Goal: Communication & Community: Answer question/provide support

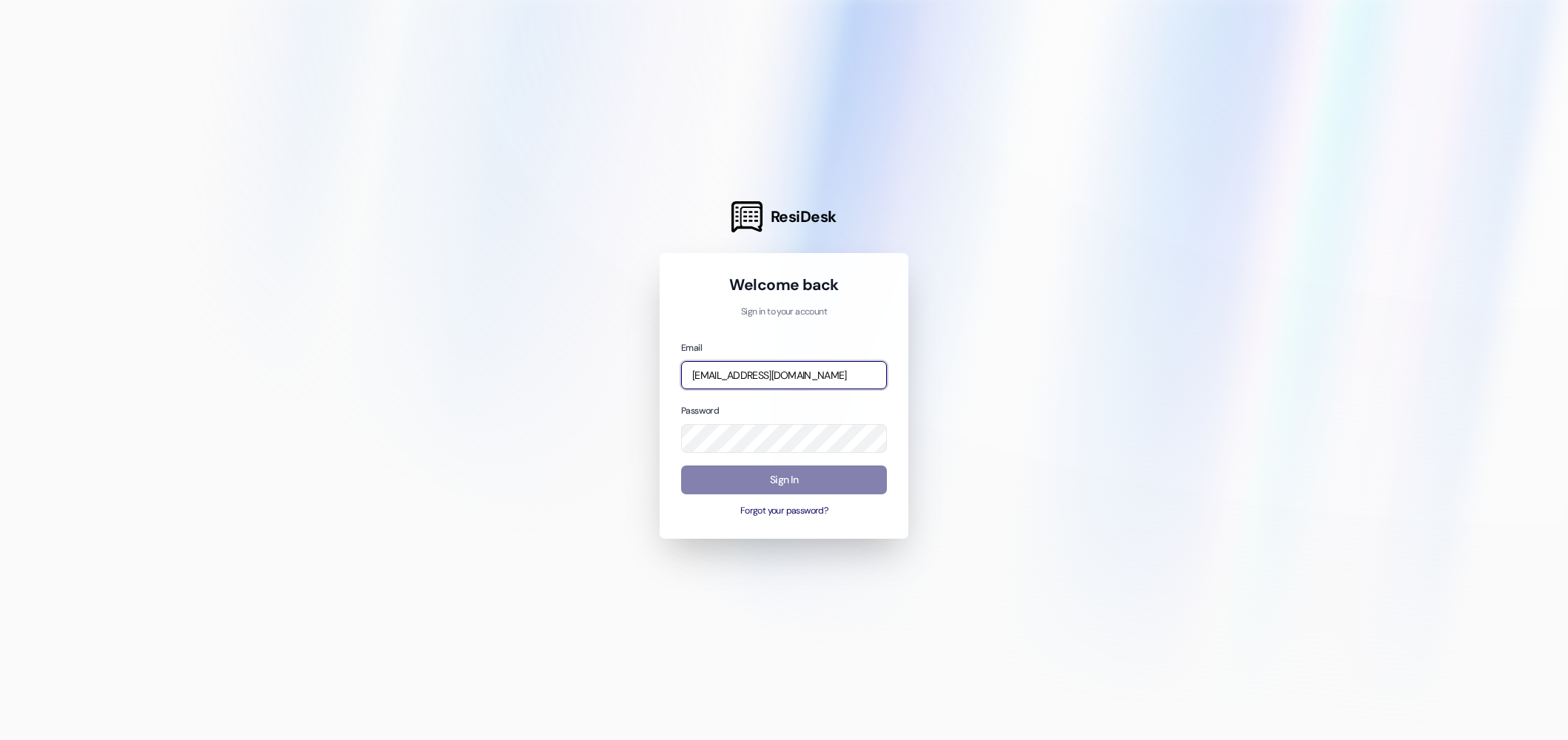
click at [818, 377] on input "thalya@wayfareapartments.com" at bounding box center [784, 376] width 206 height 29
type input "jarnold@wayfareapartments.com"
click at [781, 479] on button "Sign In" at bounding box center [784, 480] width 206 height 29
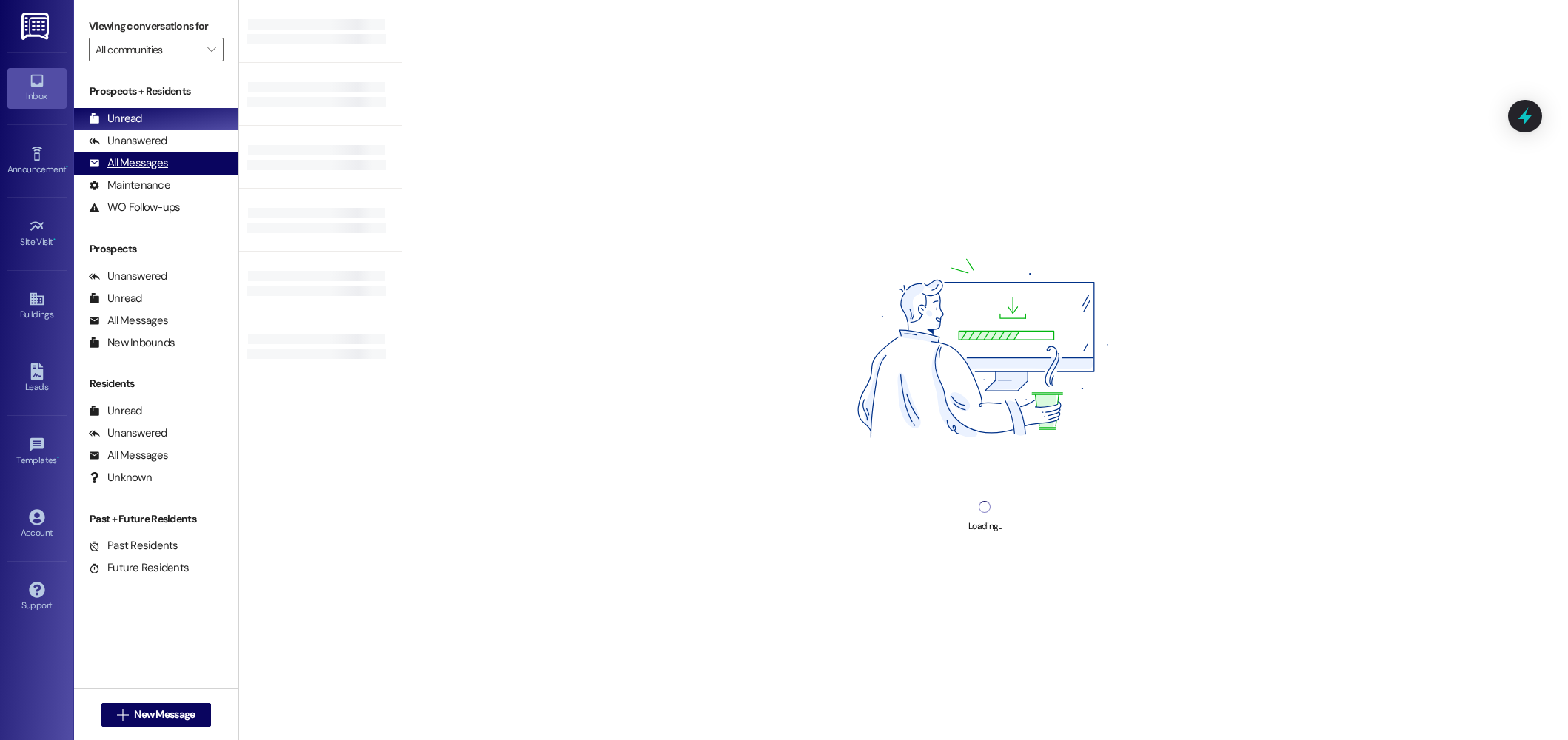
click at [137, 162] on div "All Messages" at bounding box center [128, 163] width 79 height 15
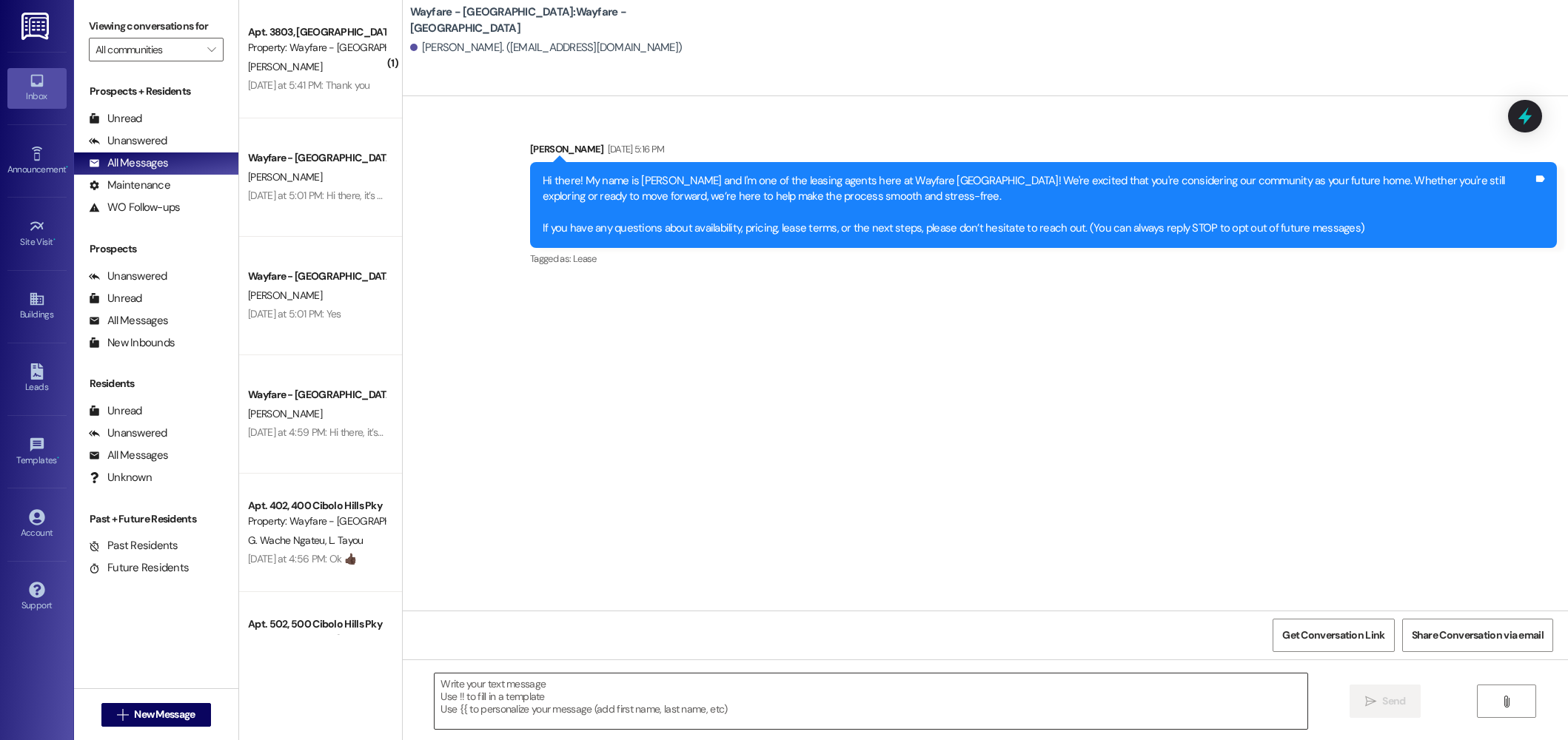
click at [461, 688] on textarea at bounding box center [871, 701] width 873 height 55
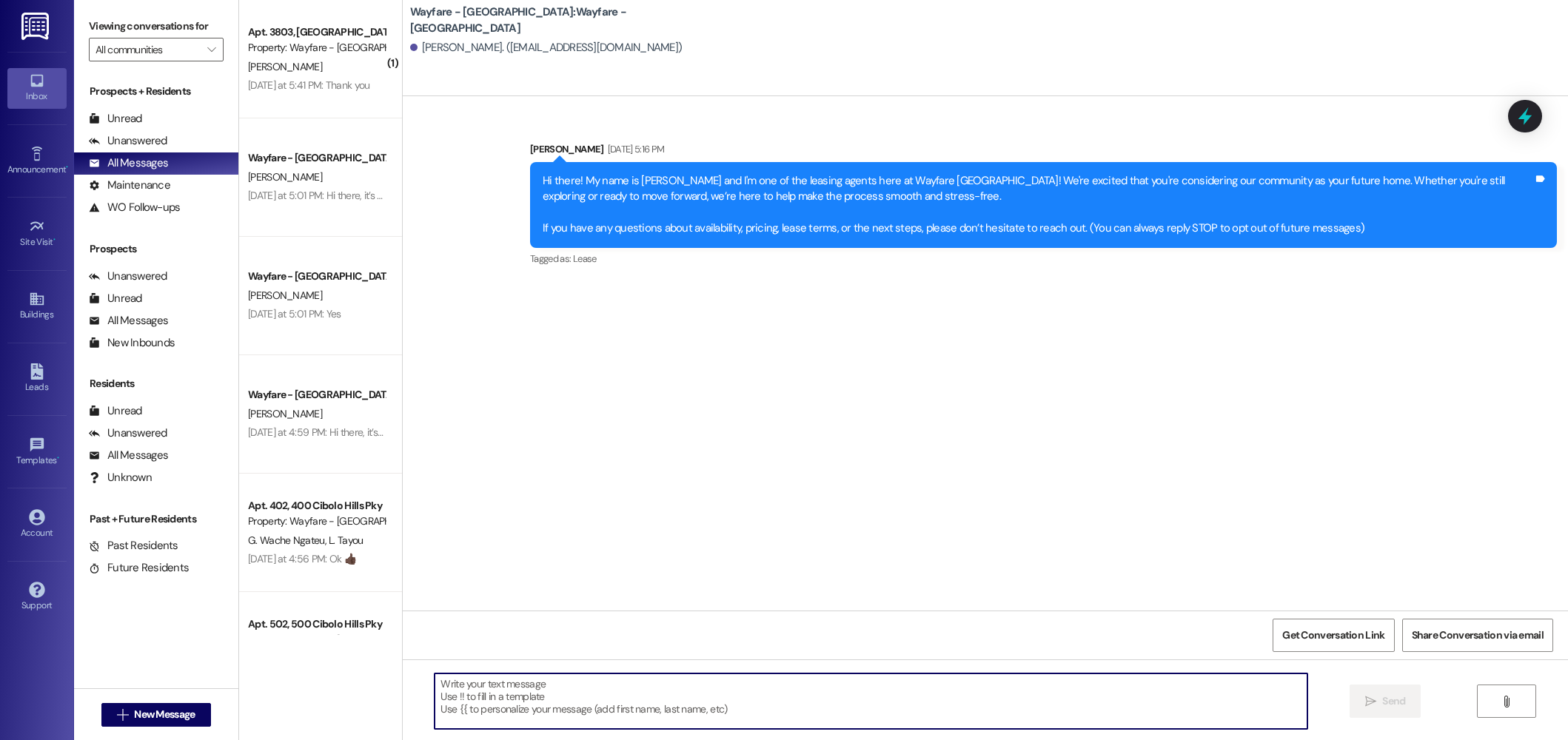
click at [682, 216] on div "Hi there! My name is Jordan and I'm one of the leasing agents here at Wayfare C…" at bounding box center [1038, 205] width 990 height 64
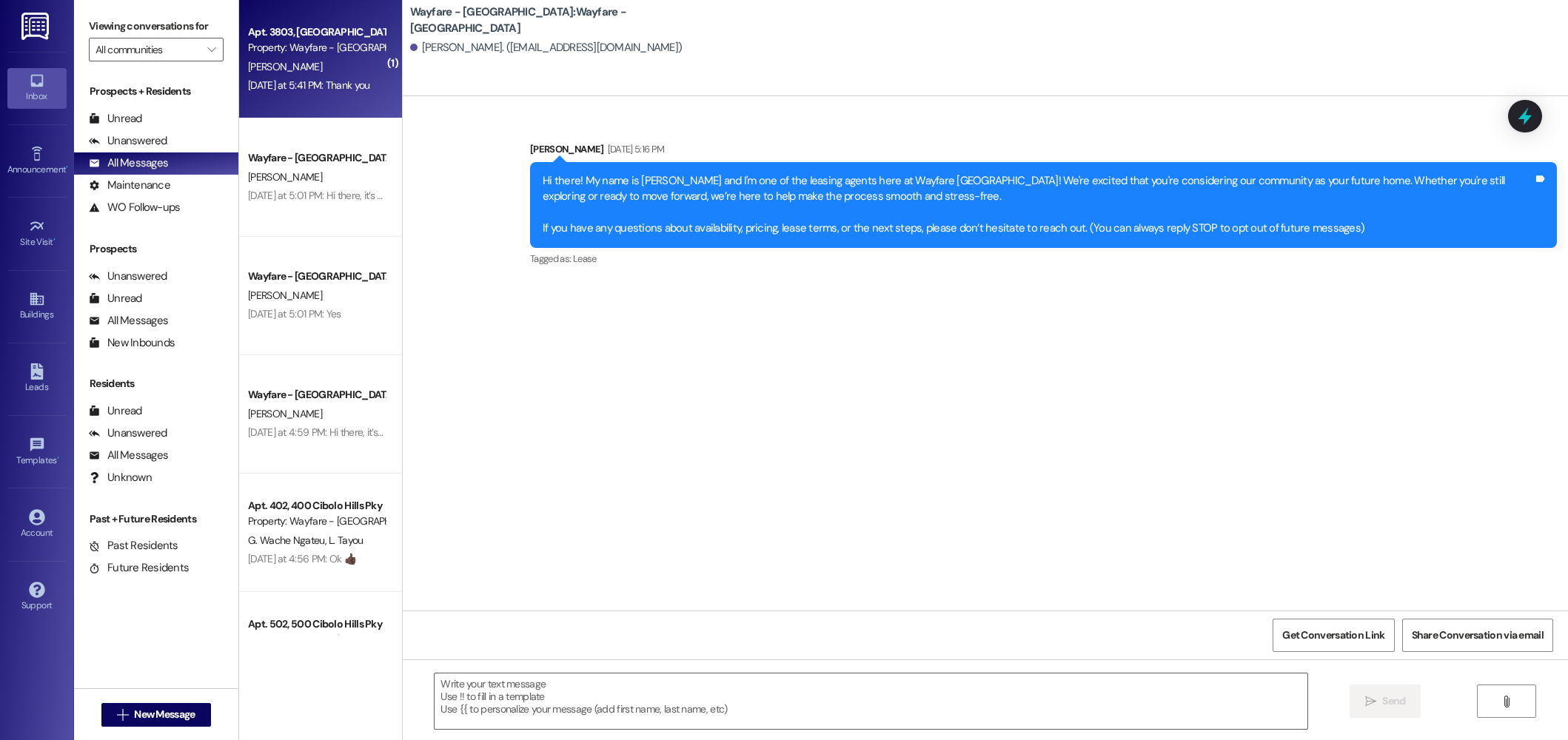
click at [318, 73] on div "[PERSON_NAME]" at bounding box center [316, 67] width 140 height 19
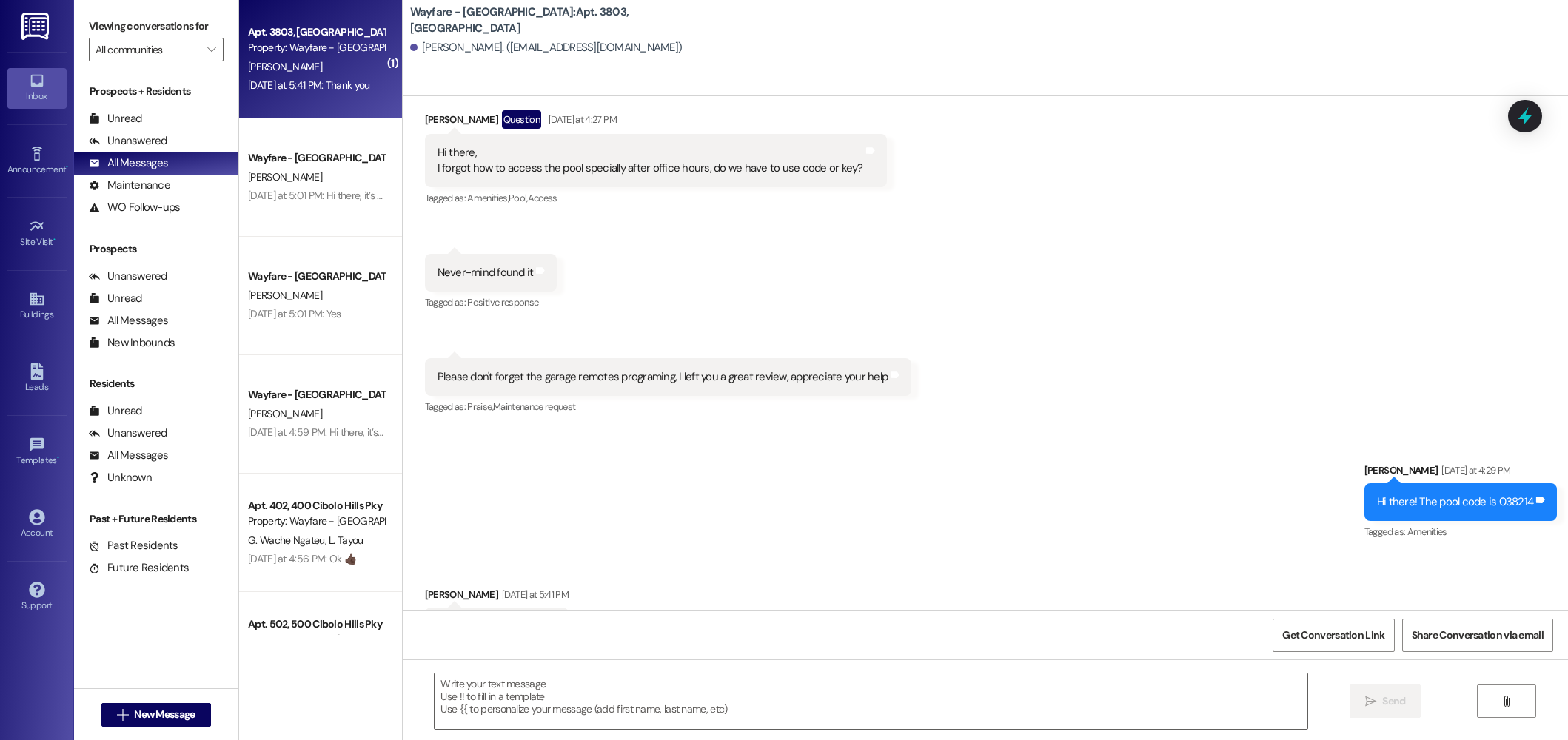
scroll to position [5828, 0]
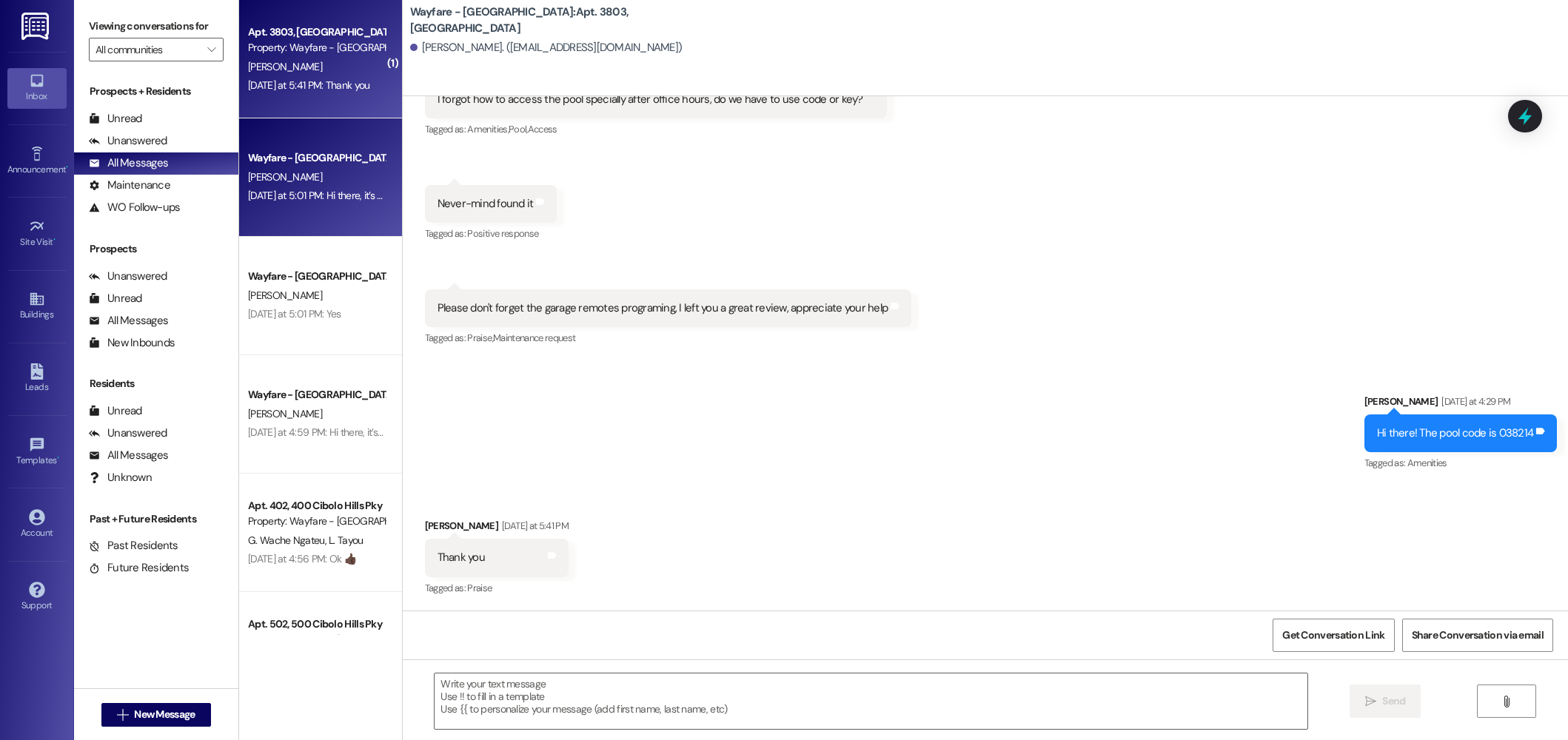
click at [355, 204] on div "Yesterday at 5:01 PM: Hi there, it’s Jordan with Wayfare Cibolo Hills Apartment…" at bounding box center [316, 196] width 140 height 19
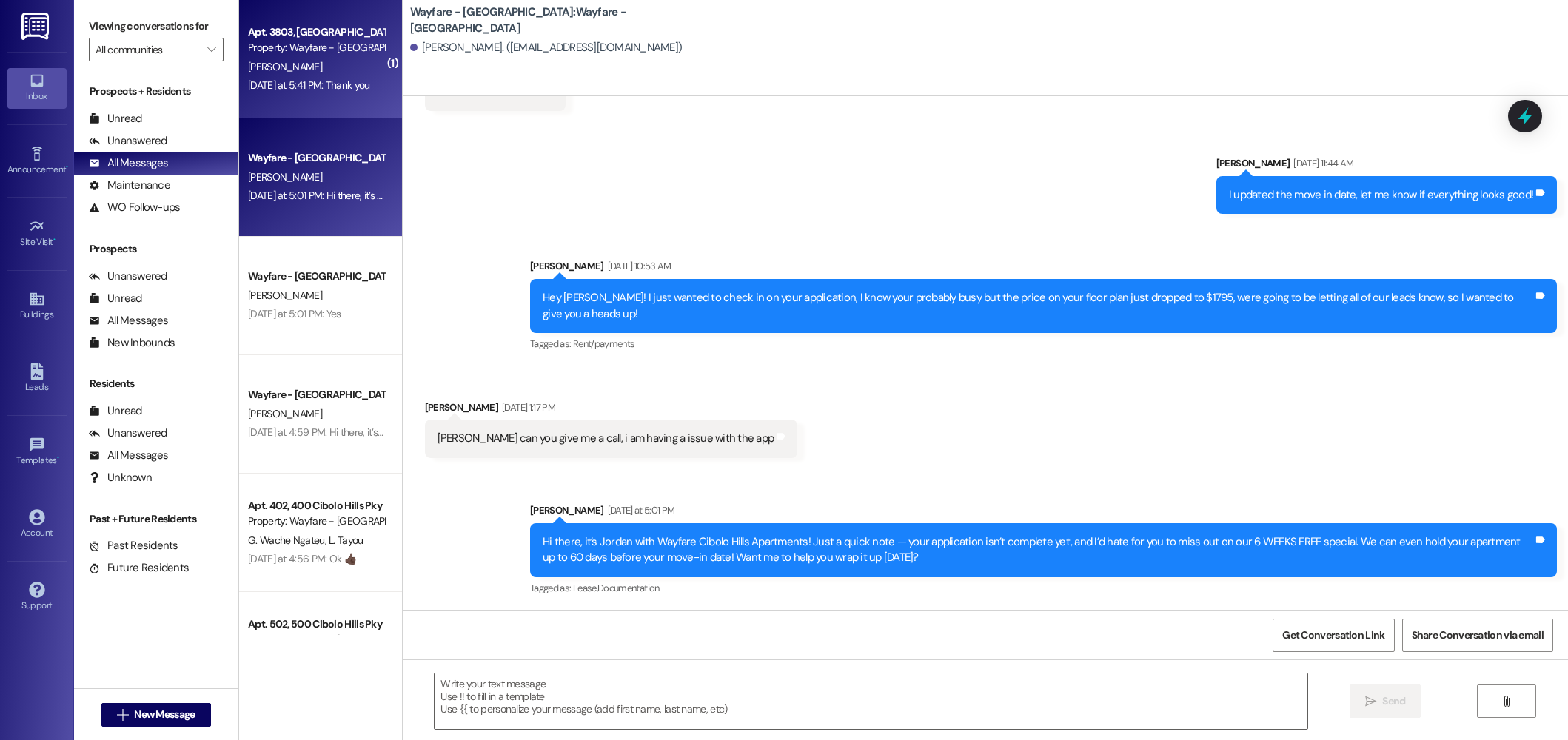
scroll to position [3579, 0]
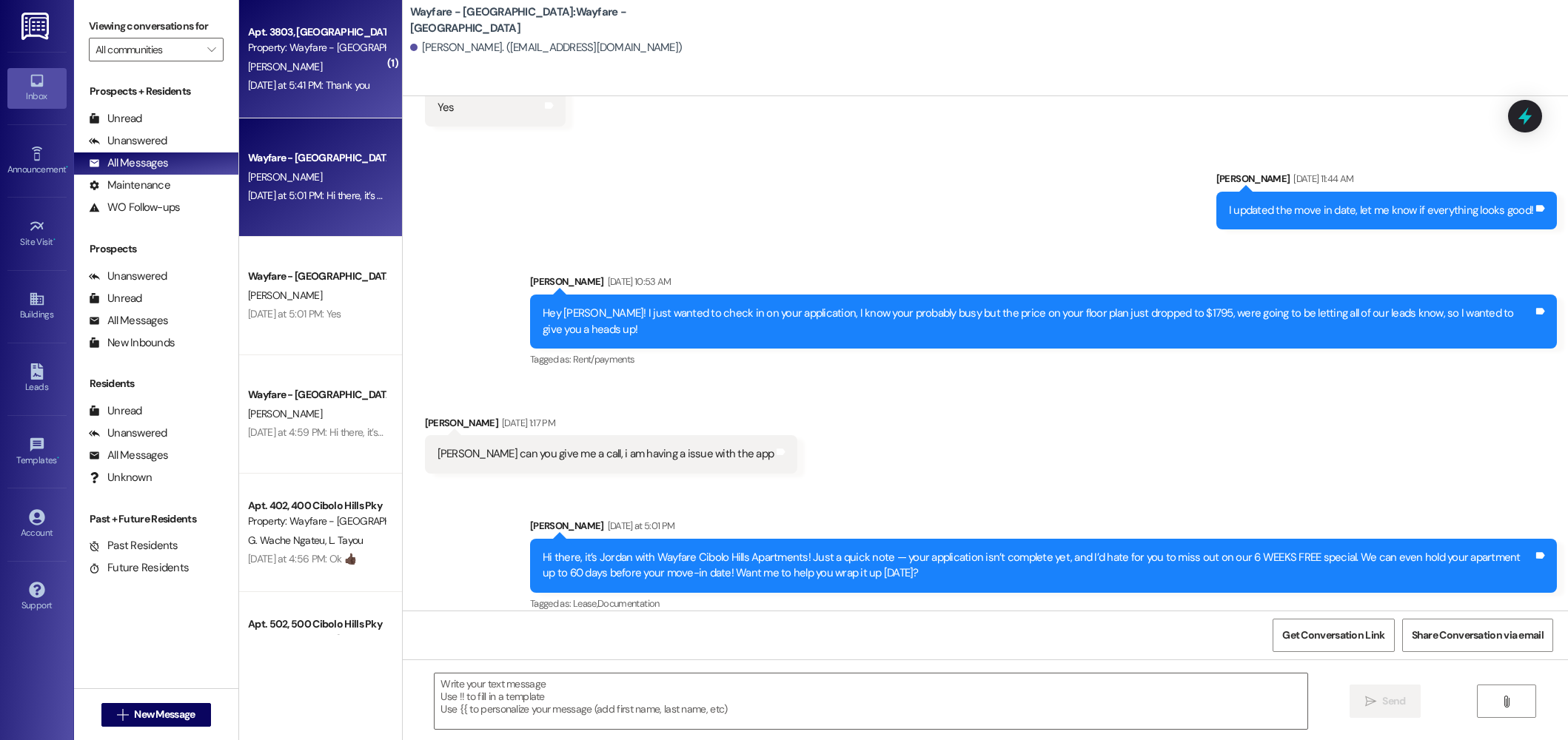
click at [322, 66] on div "[PERSON_NAME]" at bounding box center [316, 67] width 140 height 19
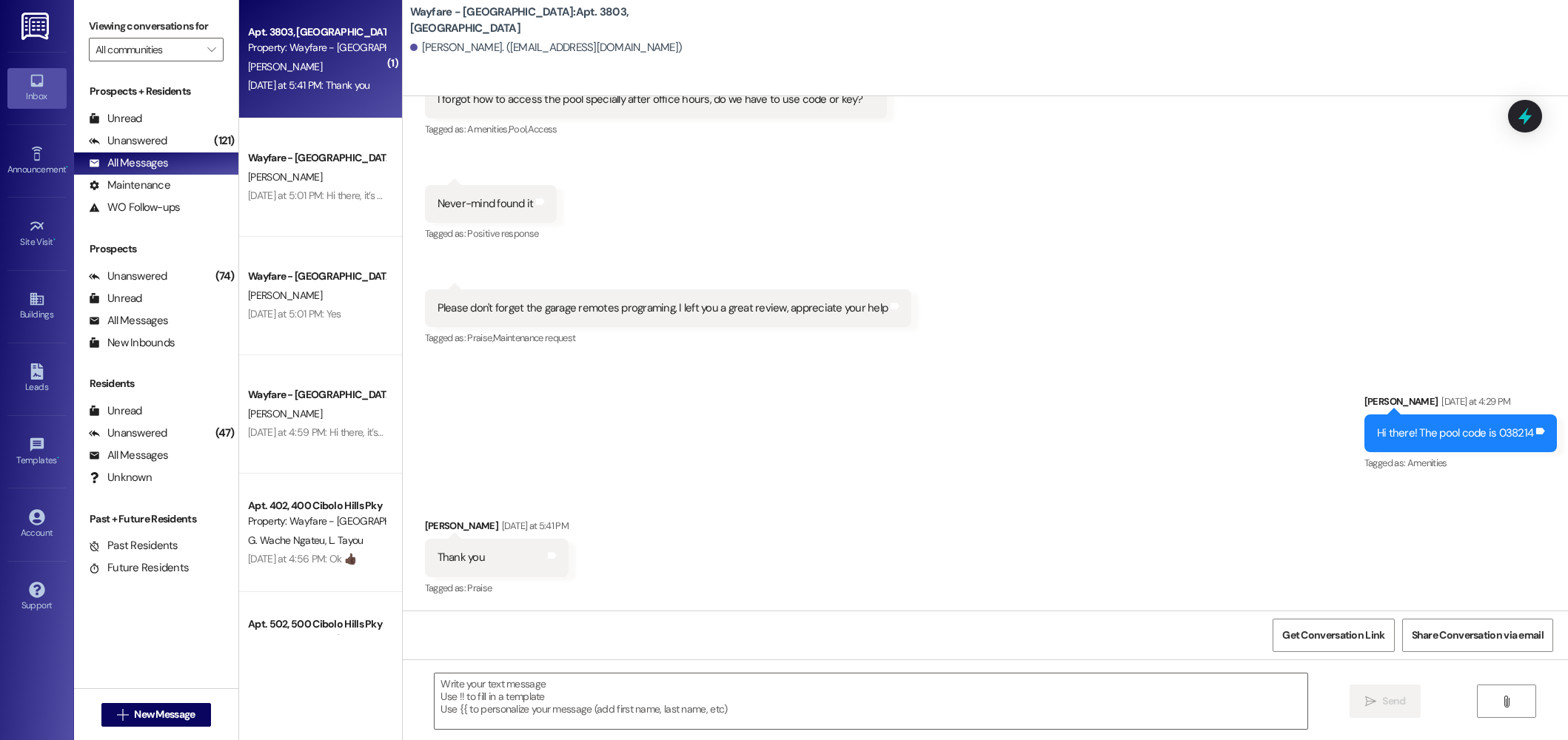
scroll to position [5828, 0]
click at [155, 721] on span "New Message" at bounding box center [165, 715] width 61 height 15
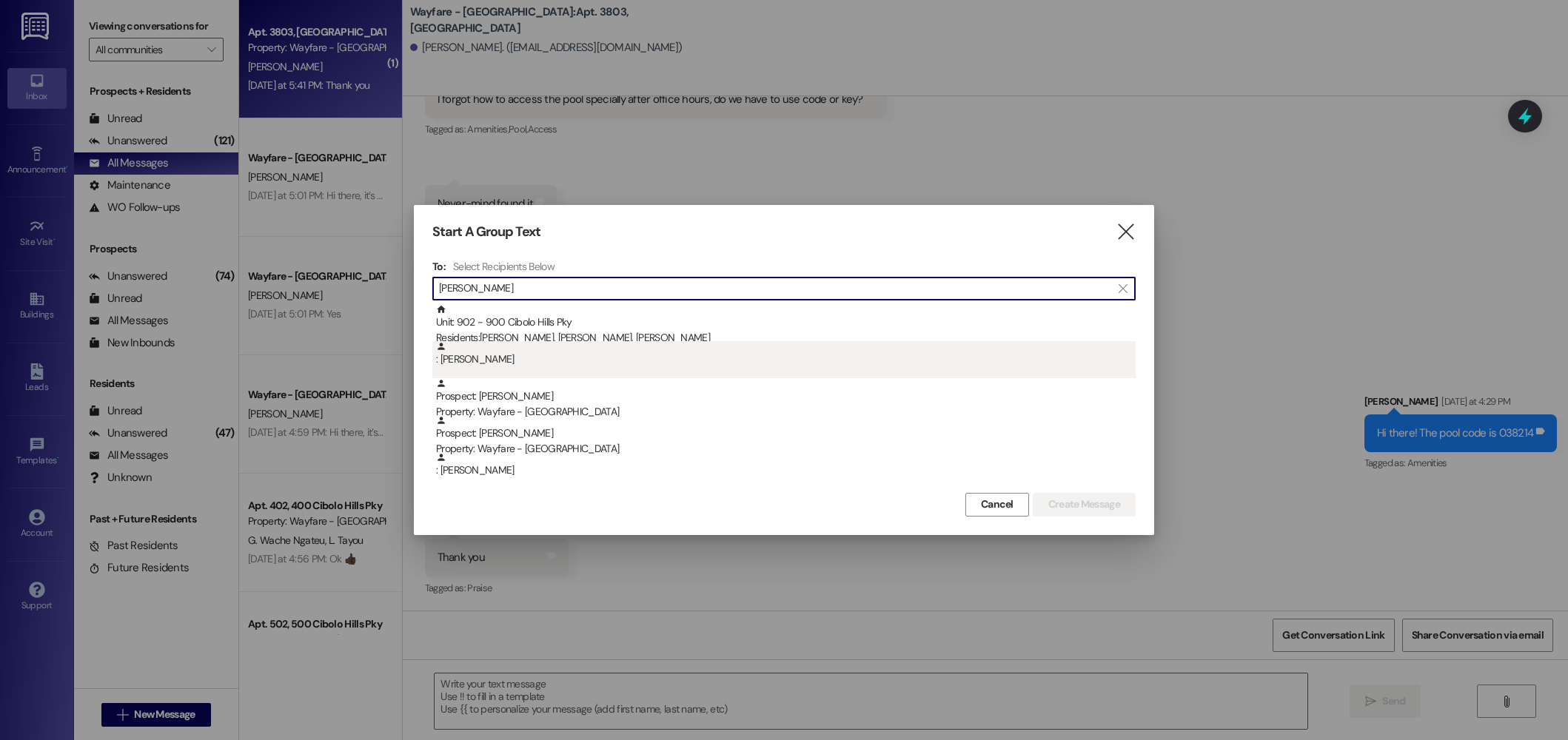
type input "julie"
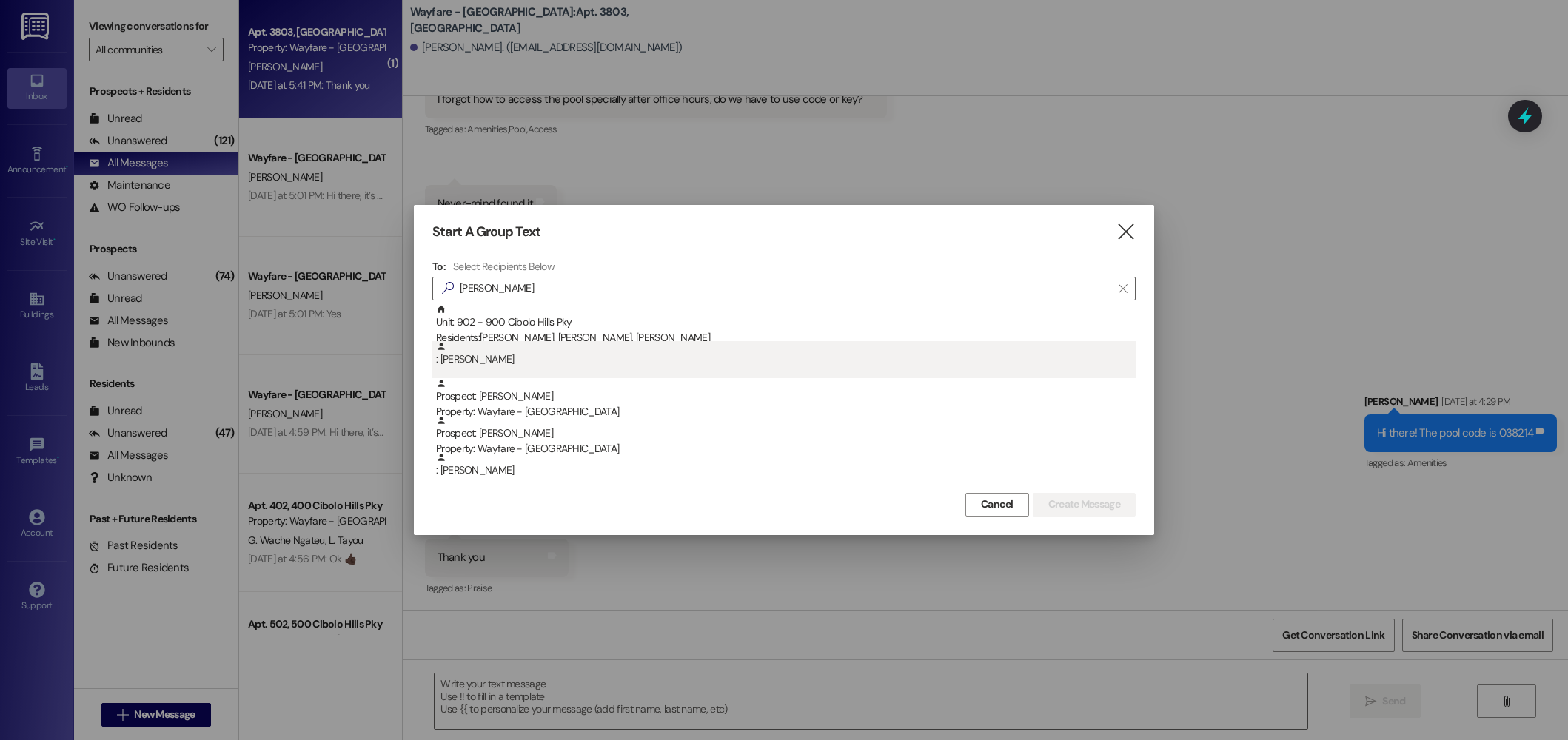
click at [606, 356] on div ": Julie Ivy" at bounding box center [786, 354] width 699 height 26
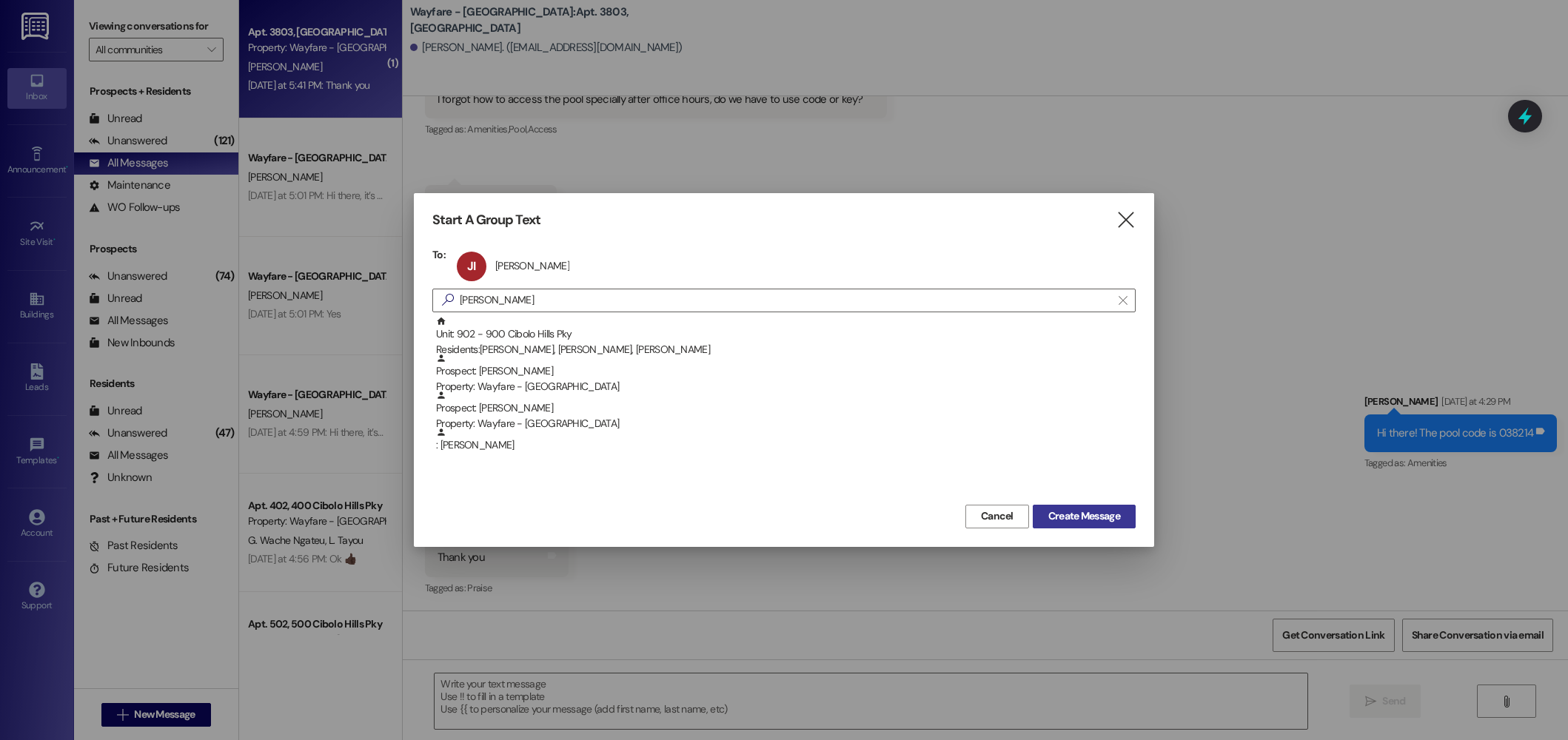
click at [1077, 510] on span "Create Message" at bounding box center [1084, 516] width 72 height 15
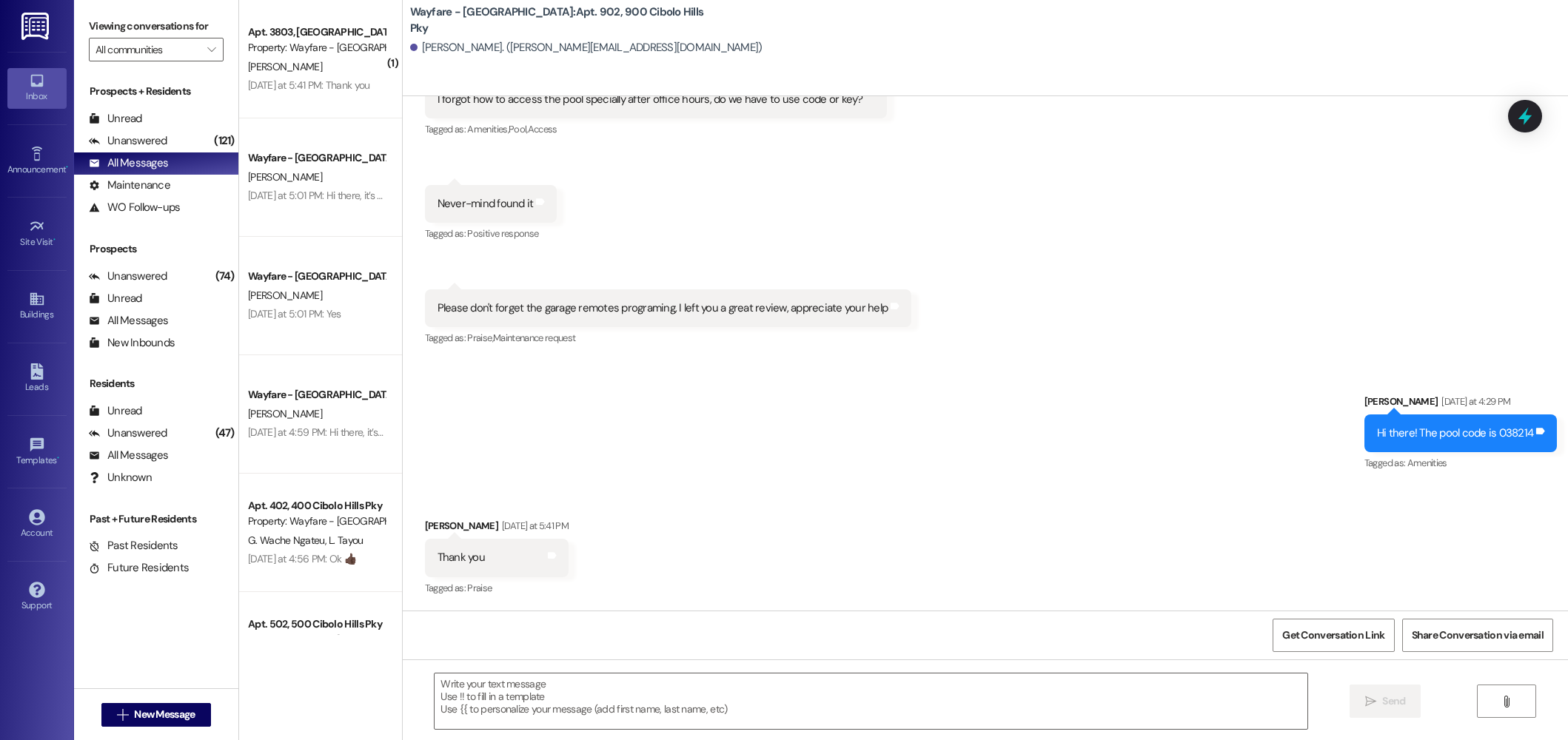
scroll to position [3313, 0]
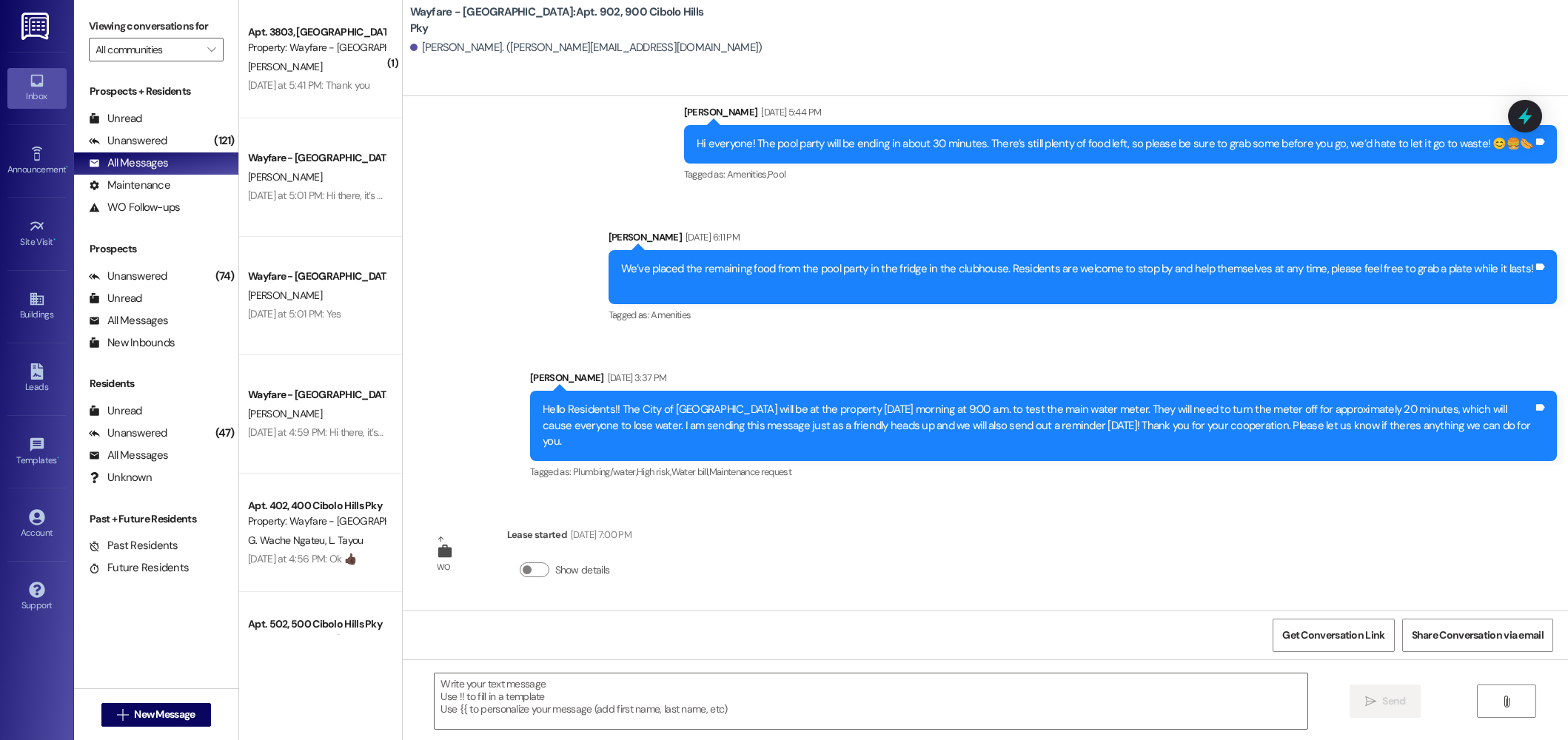
click at [916, 670] on div " Send " at bounding box center [985, 715] width 1165 height 111
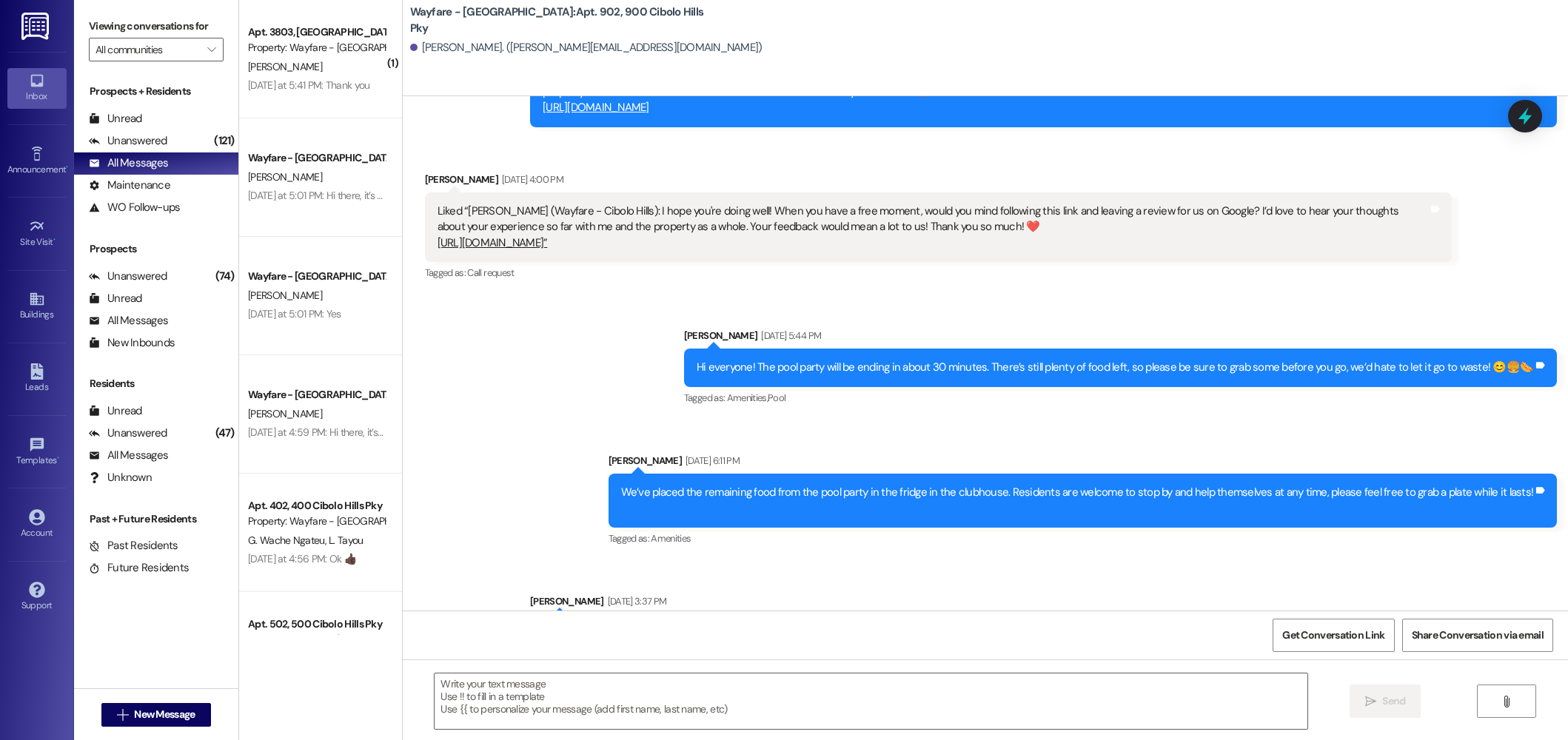
scroll to position [3022, 0]
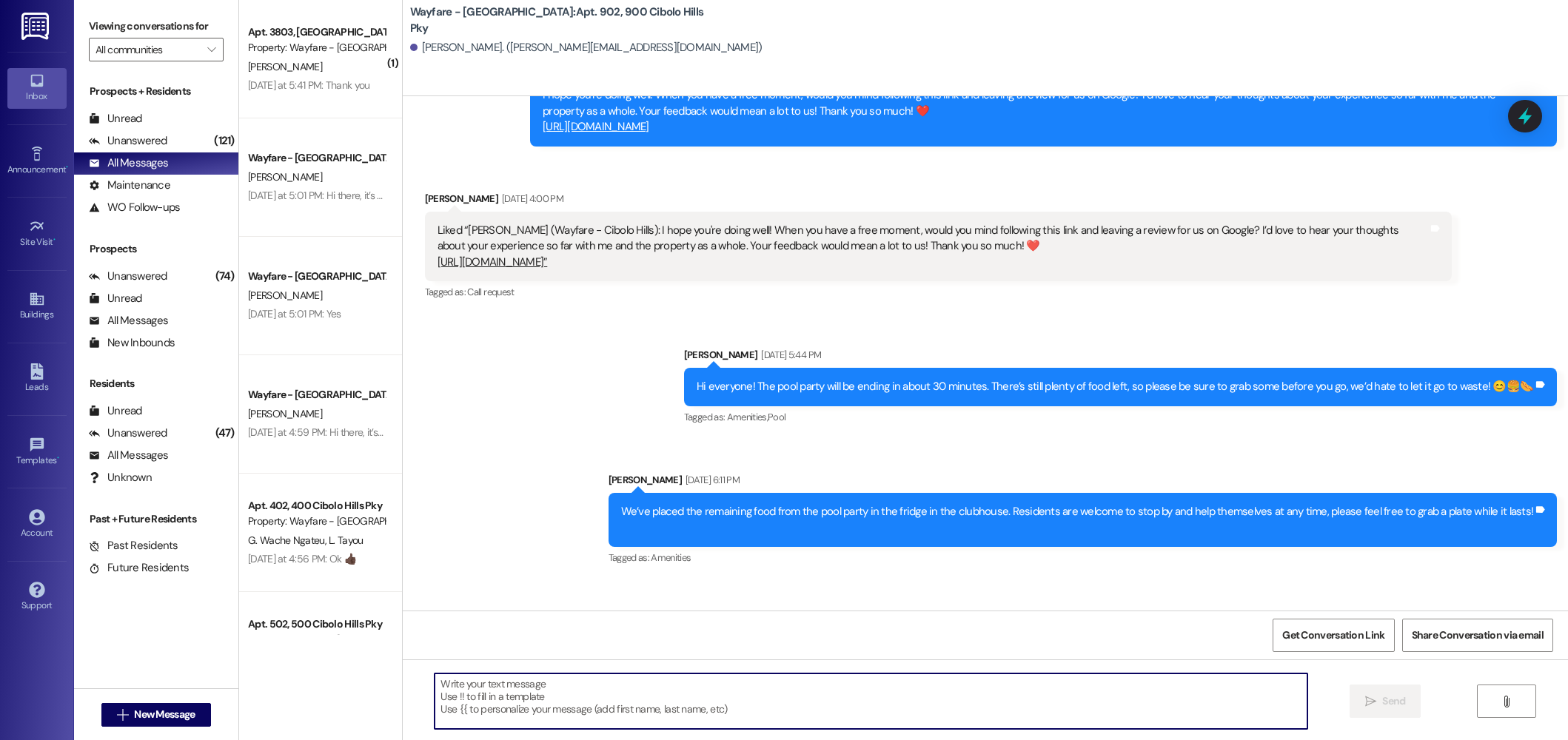
click at [769, 703] on textarea at bounding box center [871, 701] width 873 height 55
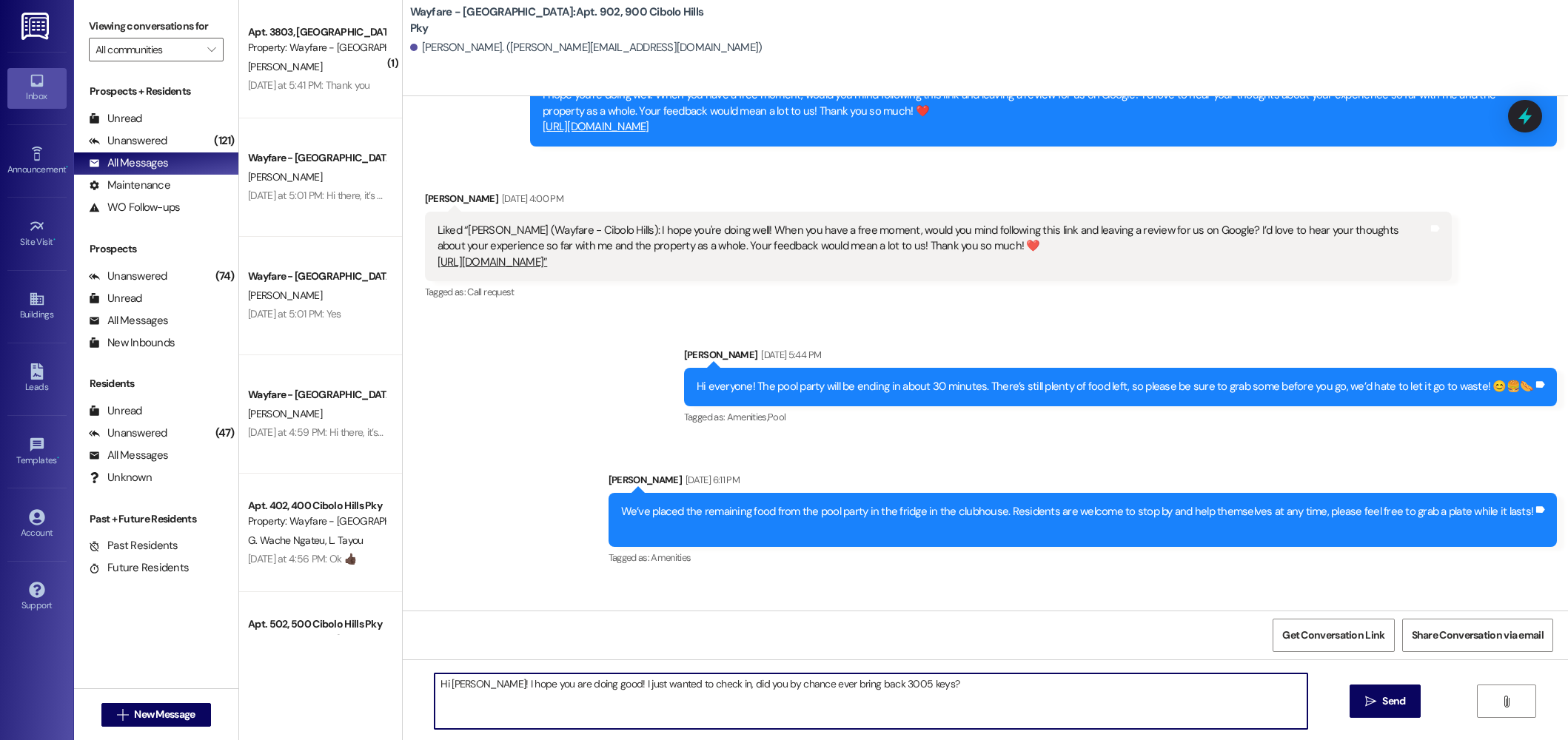
type textarea "Hi Julie! I hope you are doing good! I just wanted to check in, did you by chan…"
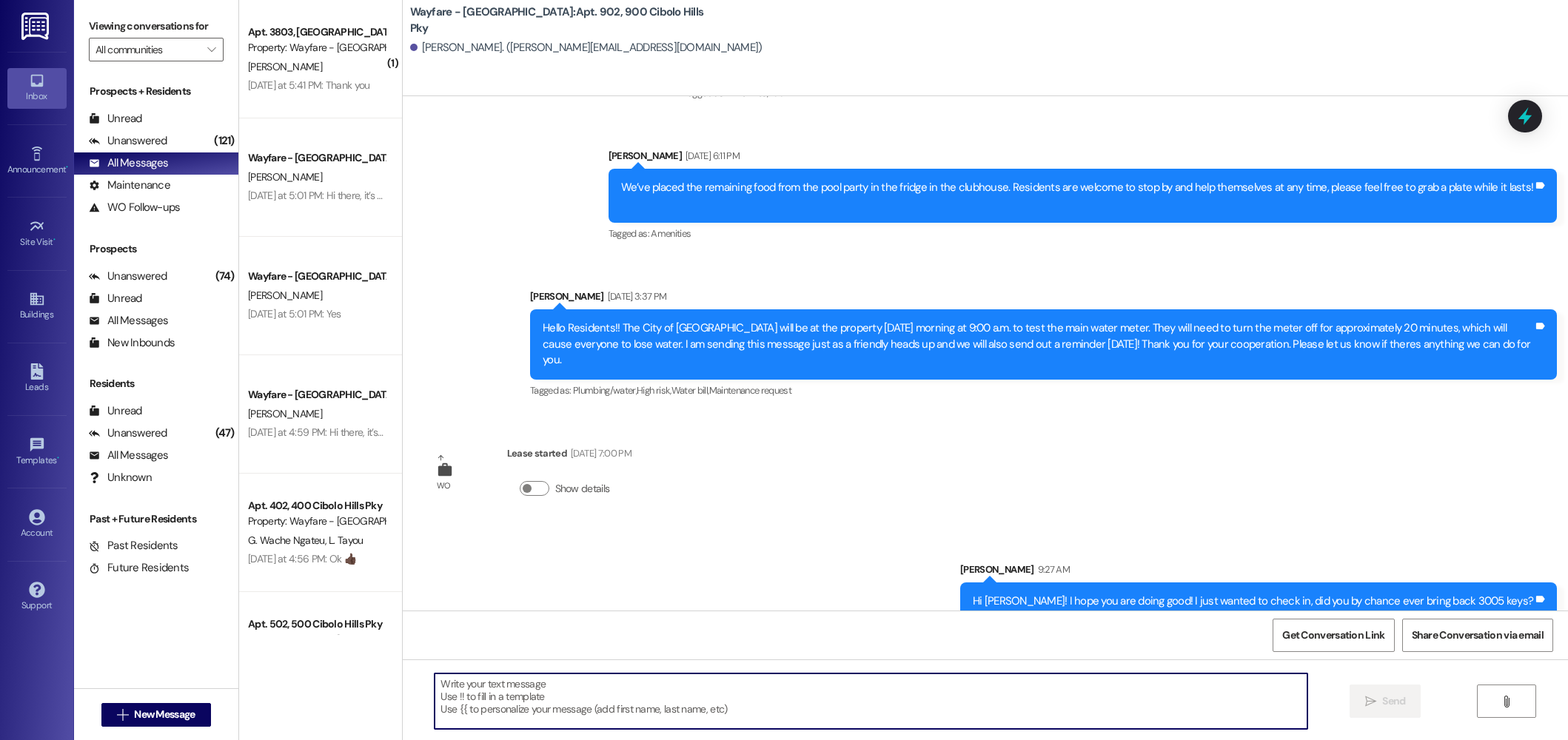
scroll to position [3417, 0]
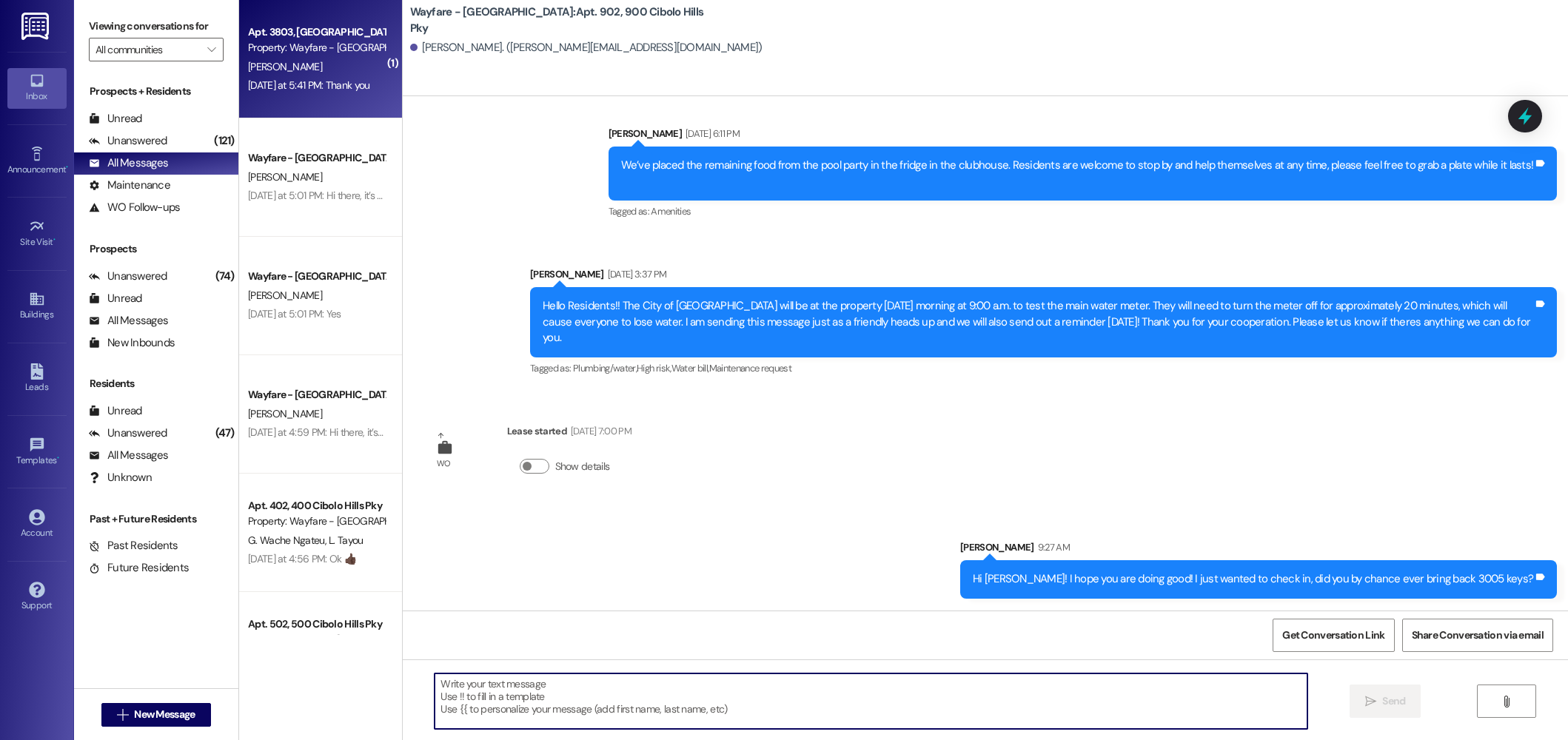
click at [306, 89] on div "Yesterday at 5:41 PM: Thank you Yesterday at 5:41 PM: Thank you" at bounding box center [308, 85] width 121 height 14
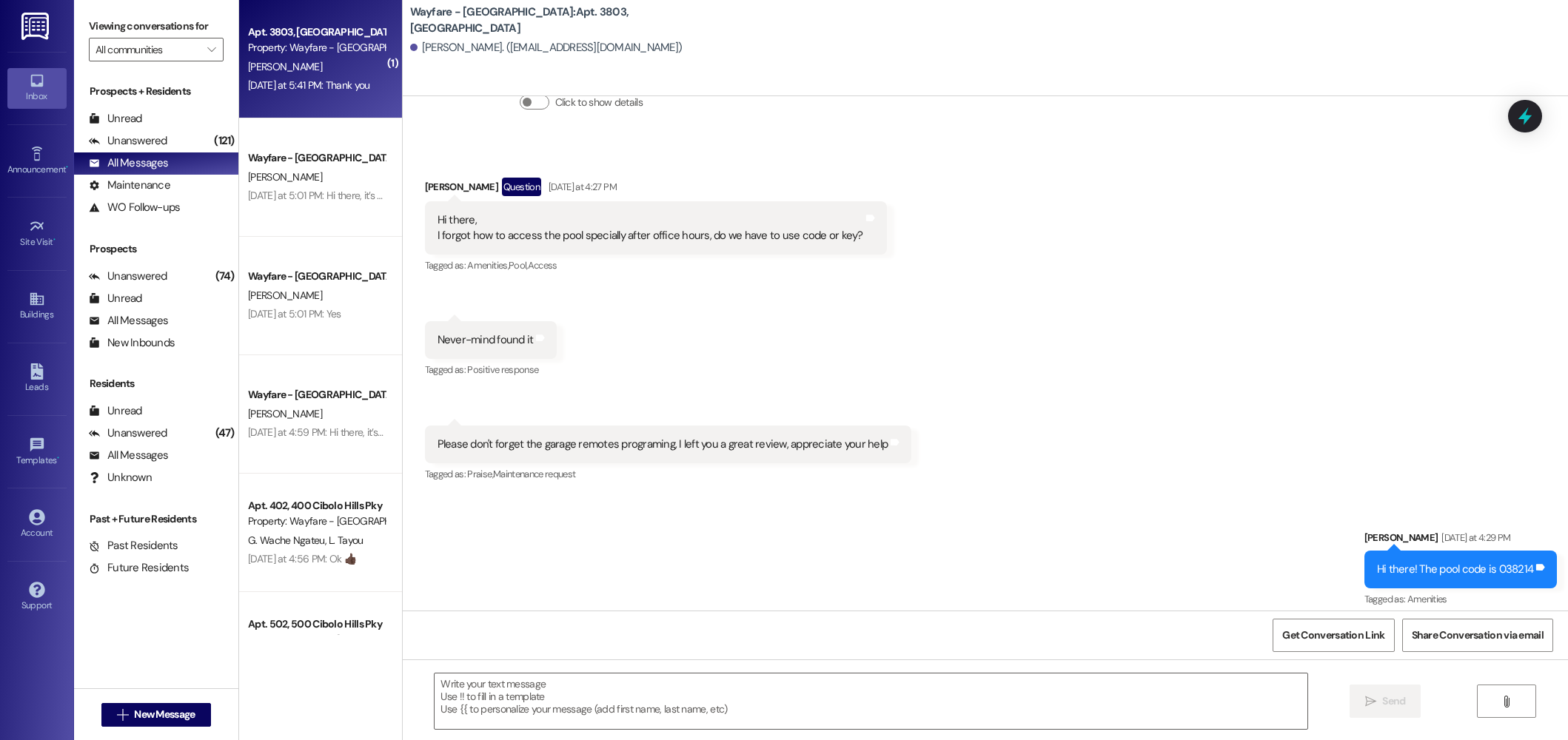
scroll to position [5828, 0]
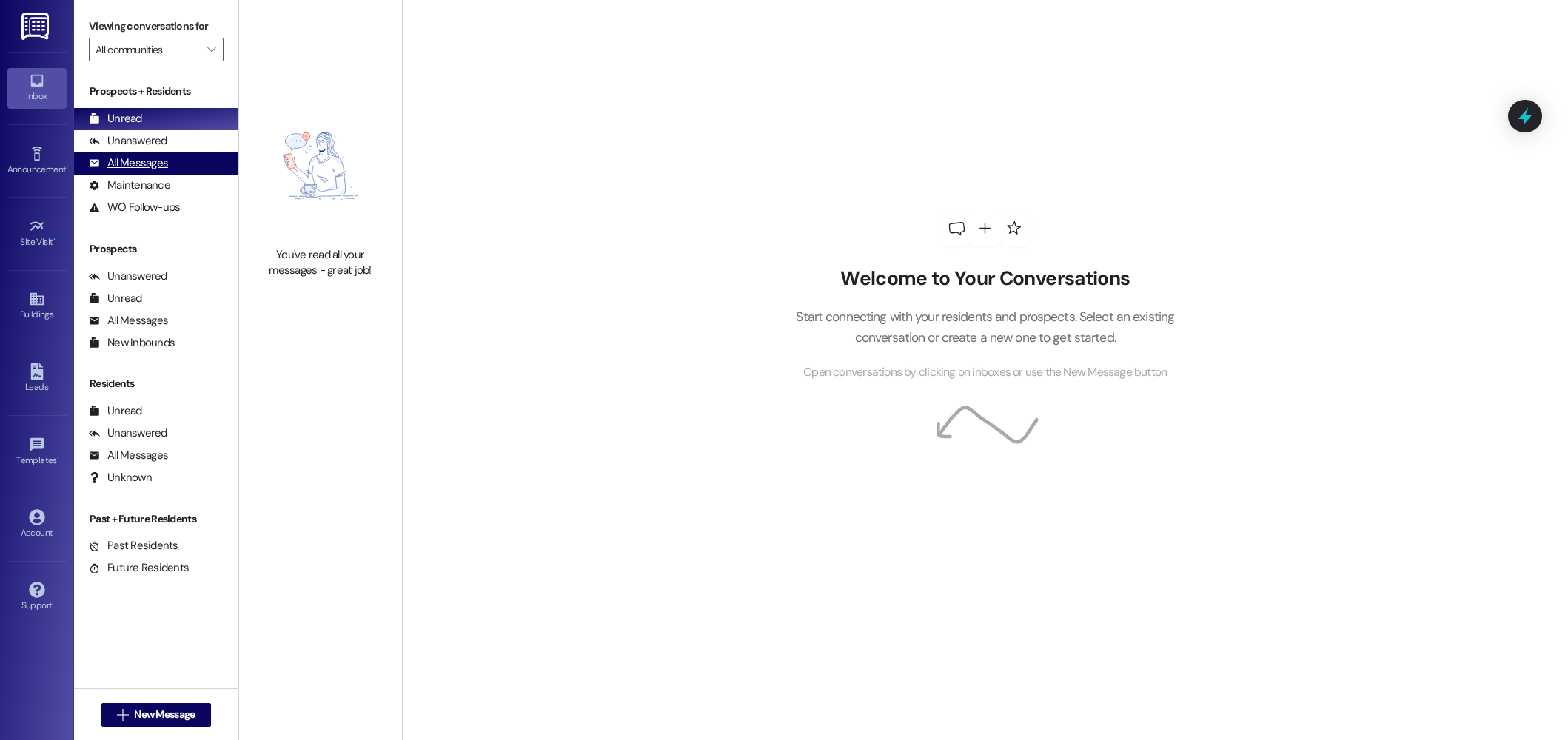
click at [115, 157] on div "All Messages" at bounding box center [128, 163] width 79 height 15
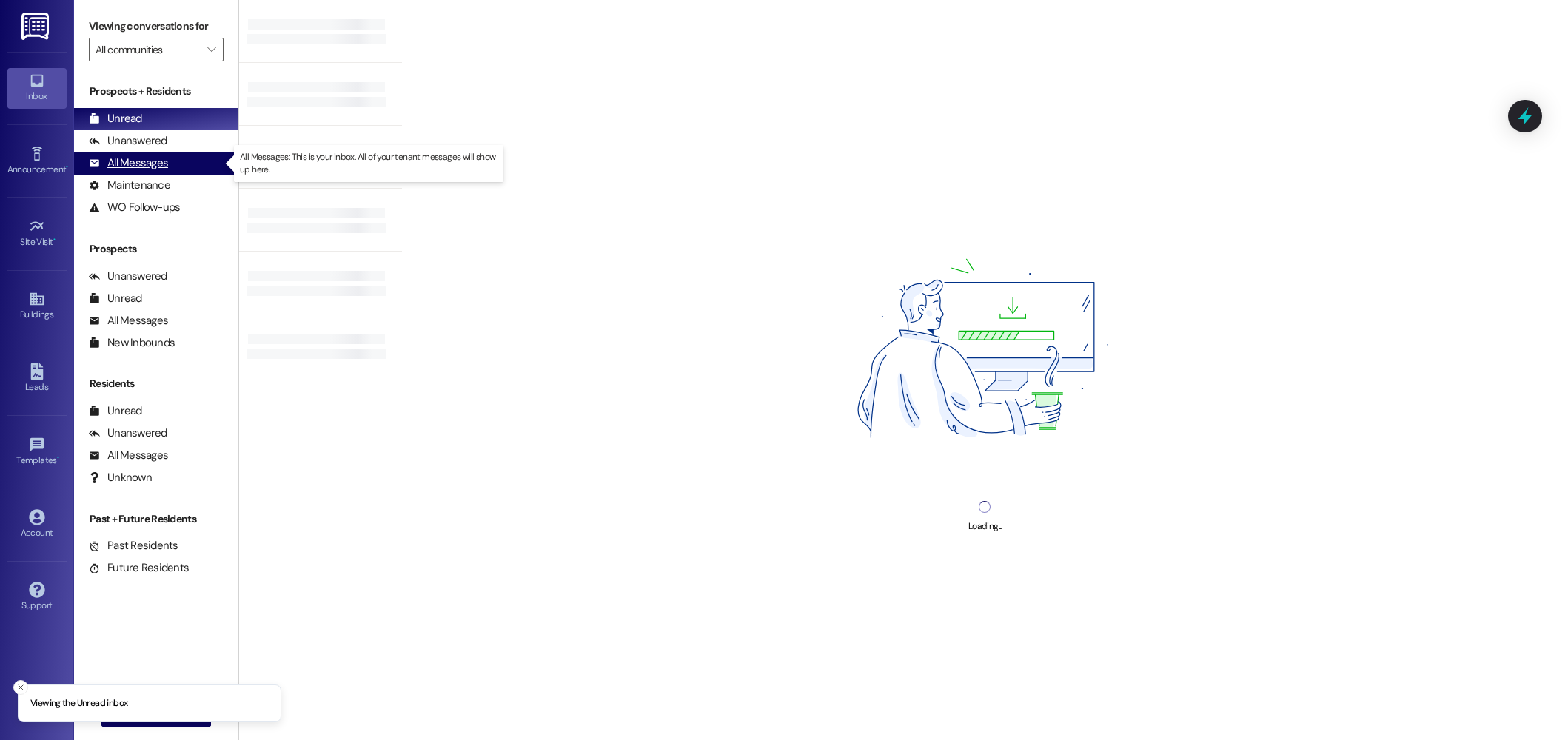
click at [172, 167] on div "All Messages (undefined)" at bounding box center [156, 164] width 165 height 22
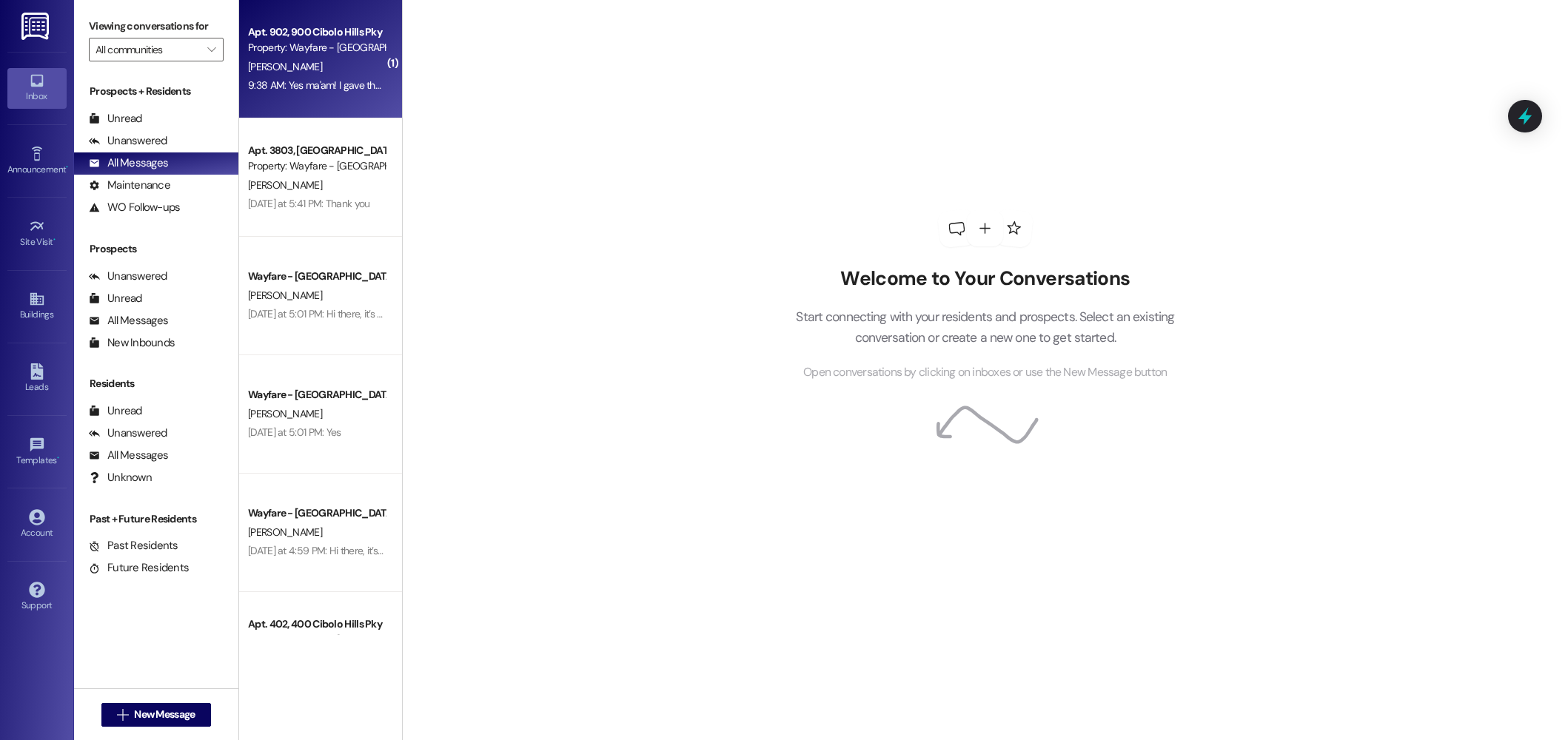
click at [328, 55] on div "Property: Wayfare - [GEOGRAPHIC_DATA]" at bounding box center [316, 48] width 137 height 15
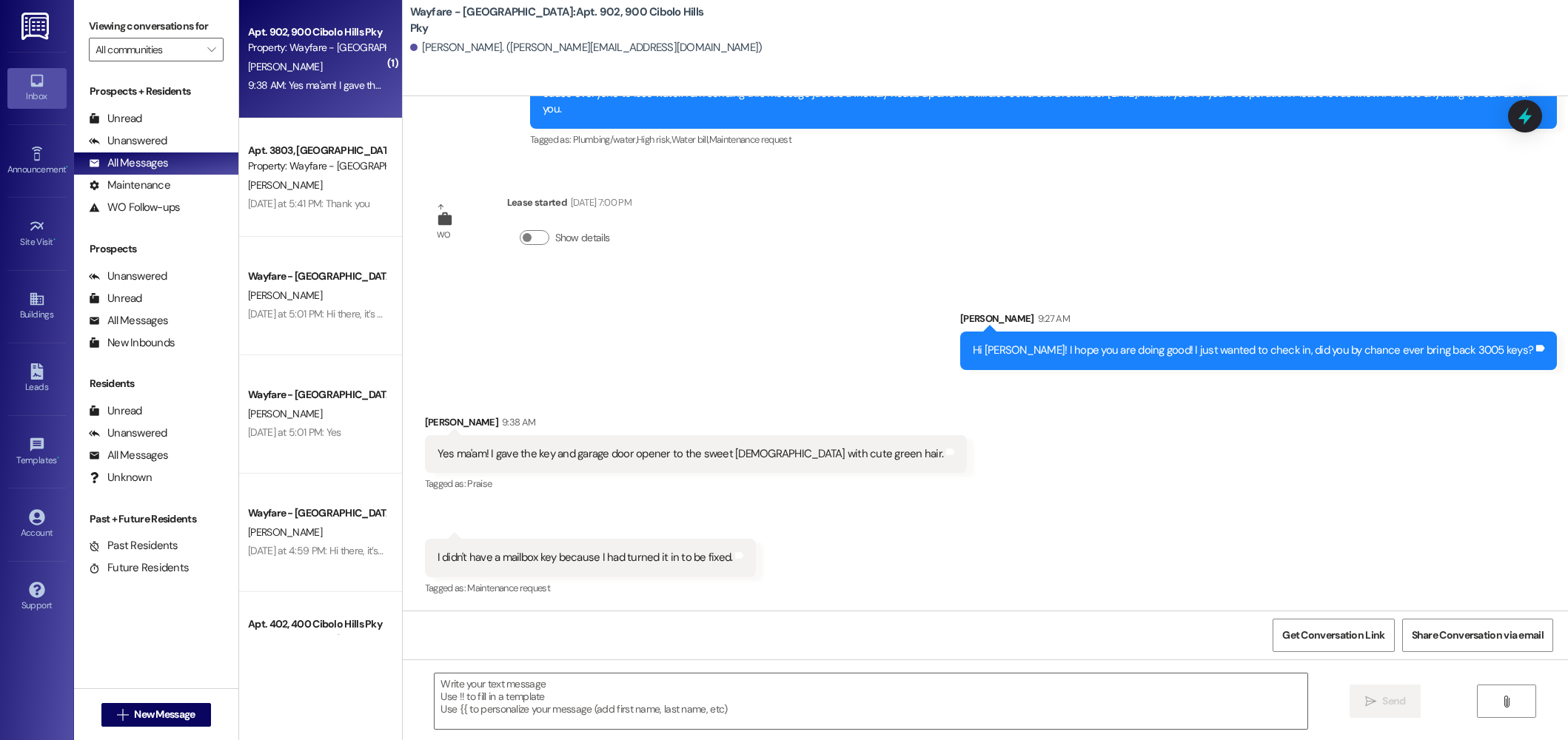
scroll to position [3646, 0]
click at [149, 723] on button " New Message" at bounding box center [156, 715] width 109 height 24
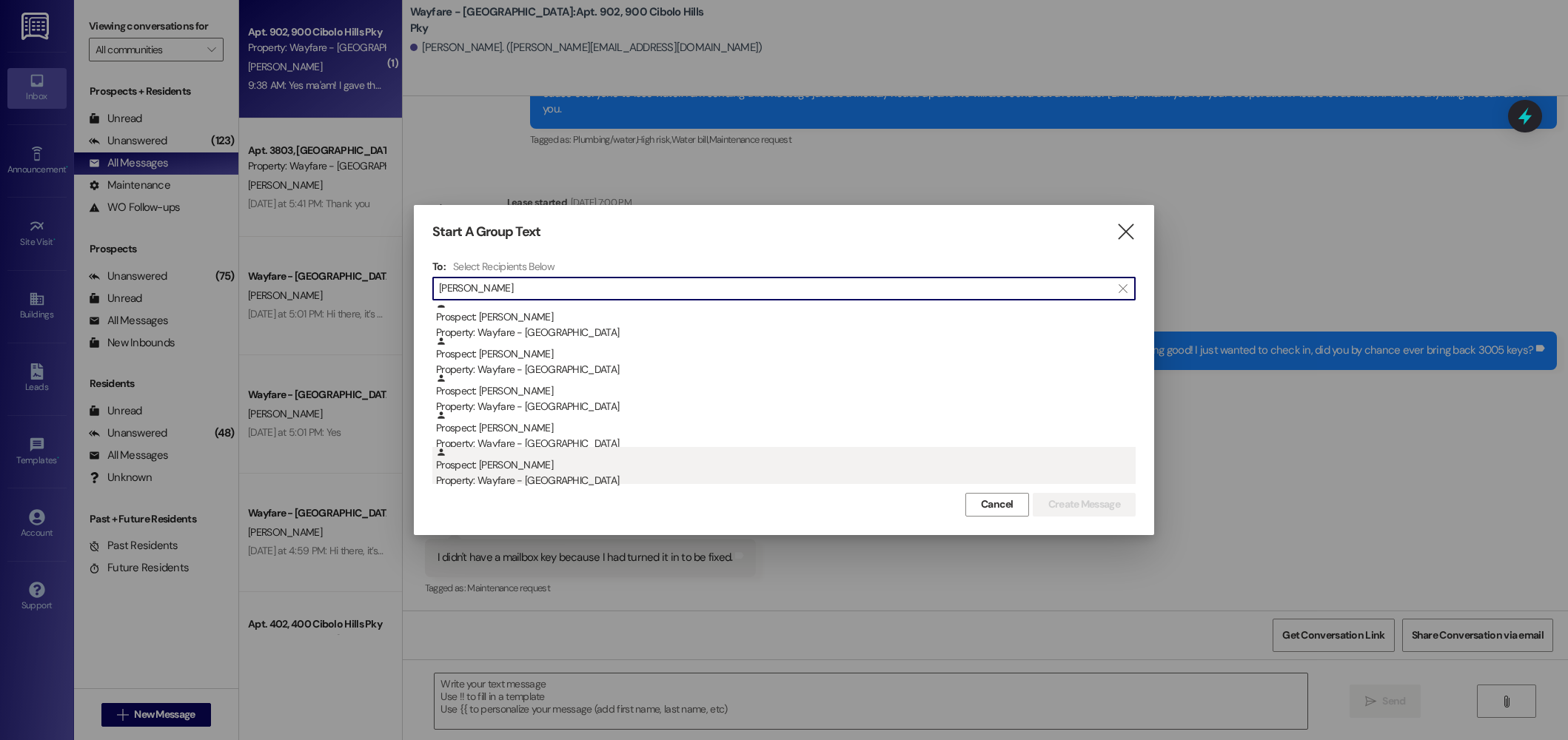
type input "miller"
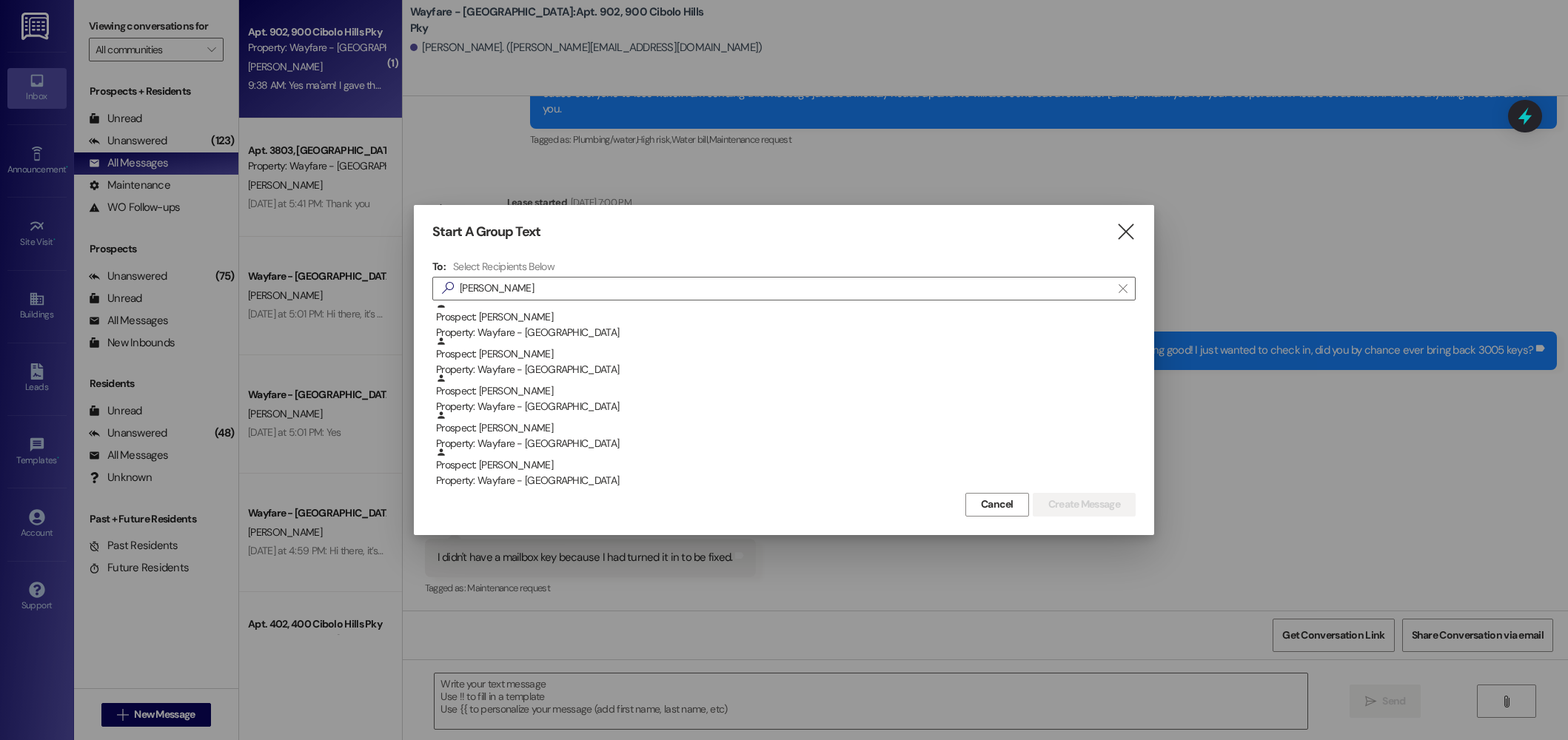
drag, startPoint x: 622, startPoint y: 467, endPoint x: 988, endPoint y: 496, distance: 367.1
click at [623, 467] on div "Prospect: Hailey Miller Property: Wayfare - Cibolo Hills" at bounding box center [786, 468] width 699 height 42
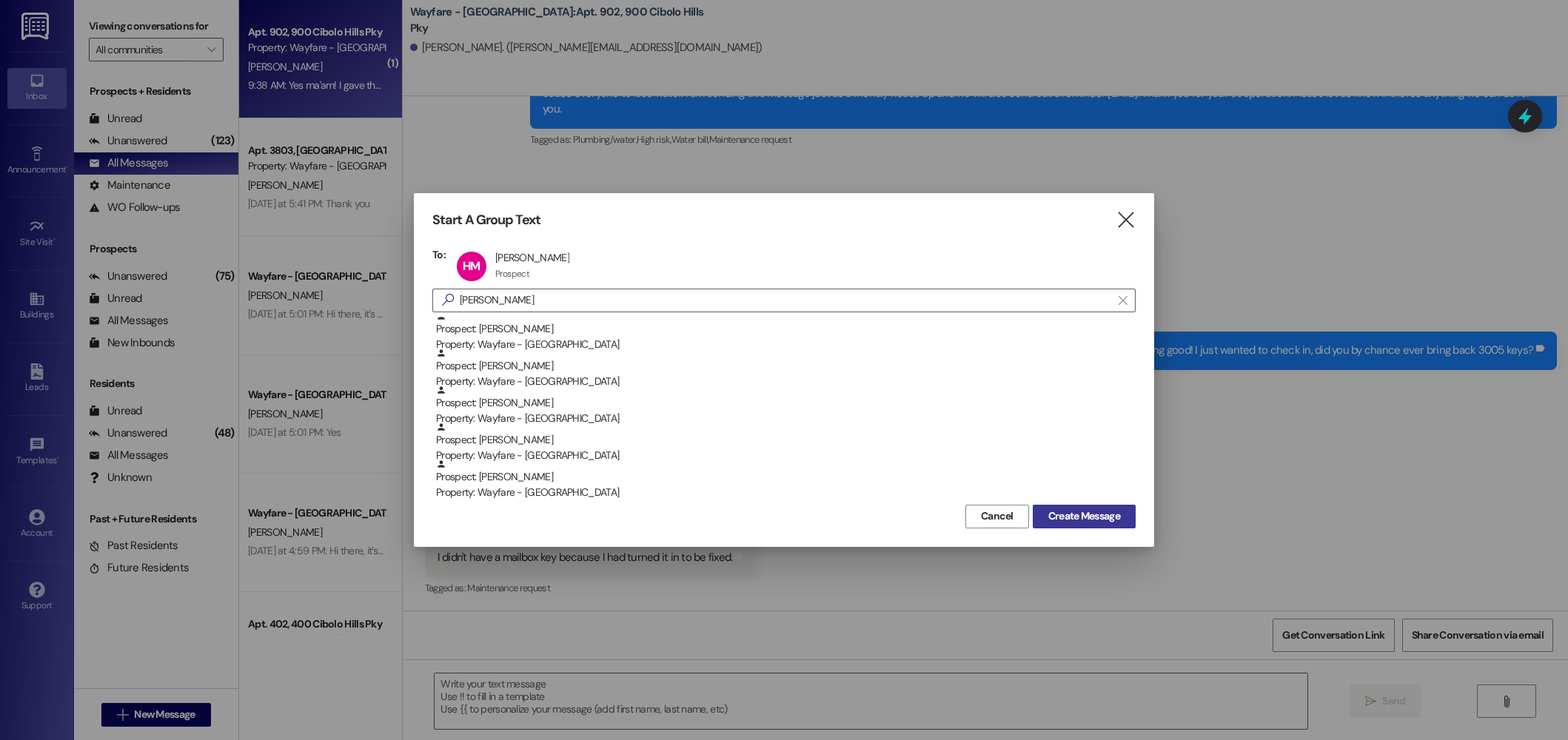
click at [1105, 519] on span "Create Message" at bounding box center [1084, 516] width 72 height 15
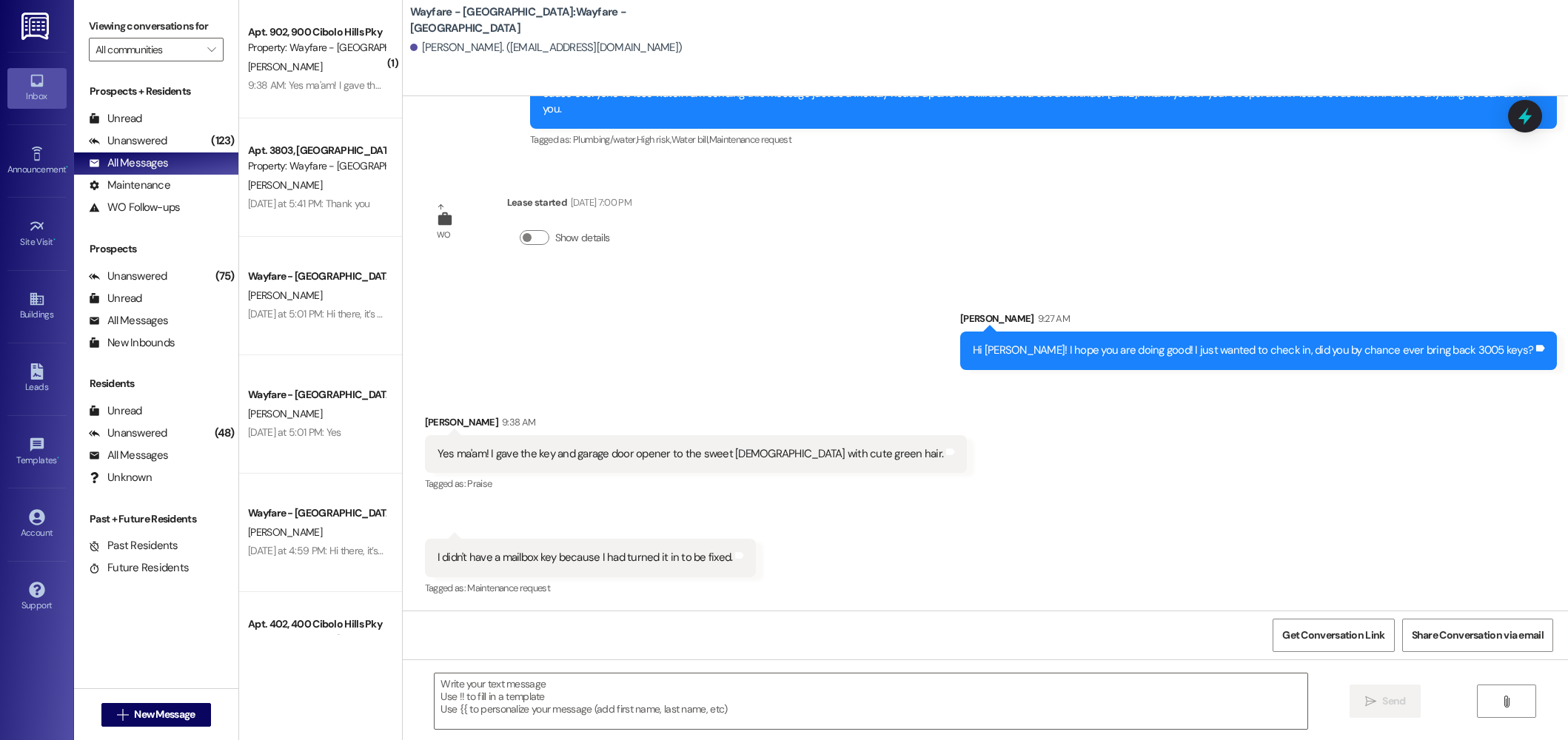
scroll to position [1, 0]
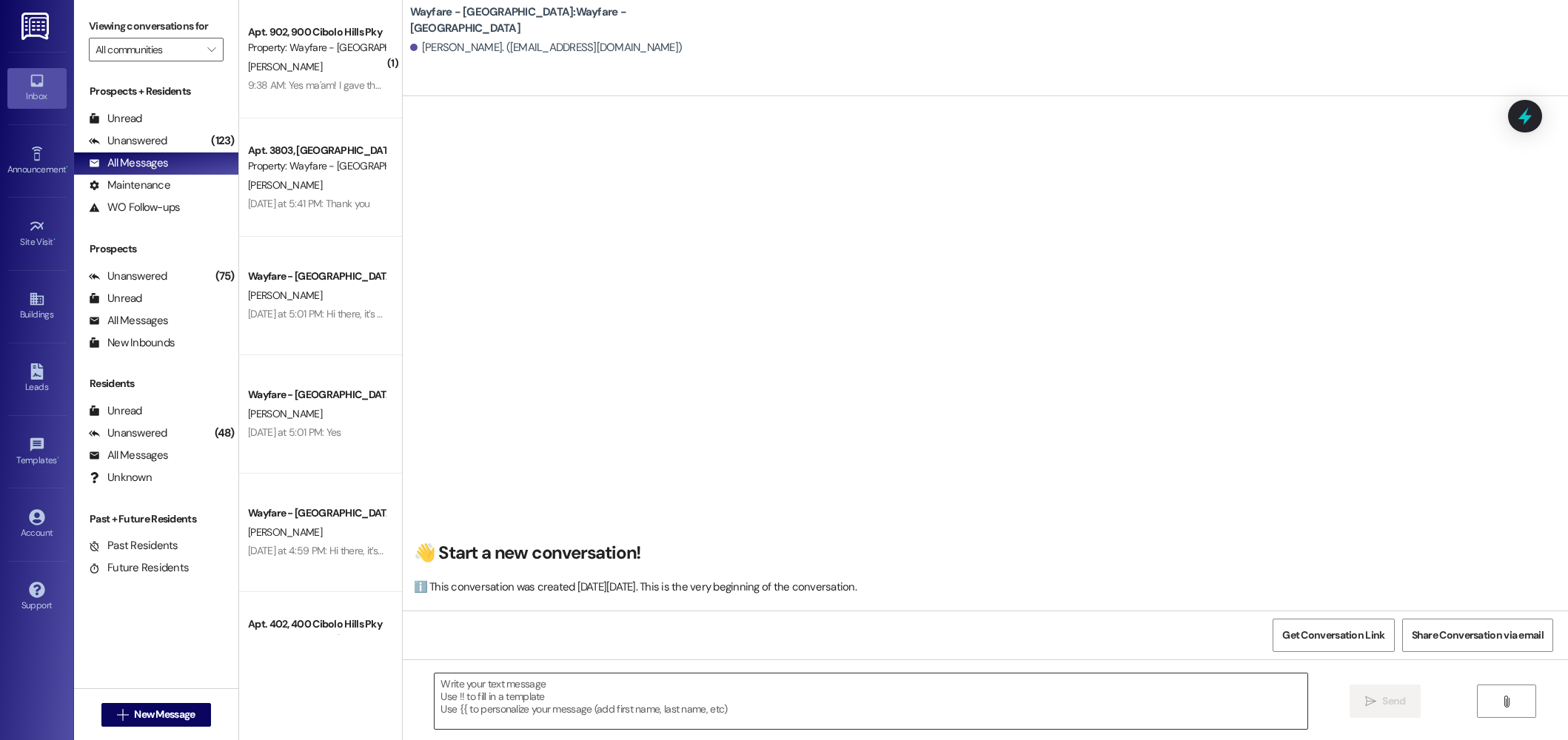
click at [731, 673] on div at bounding box center [871, 701] width 874 height 57
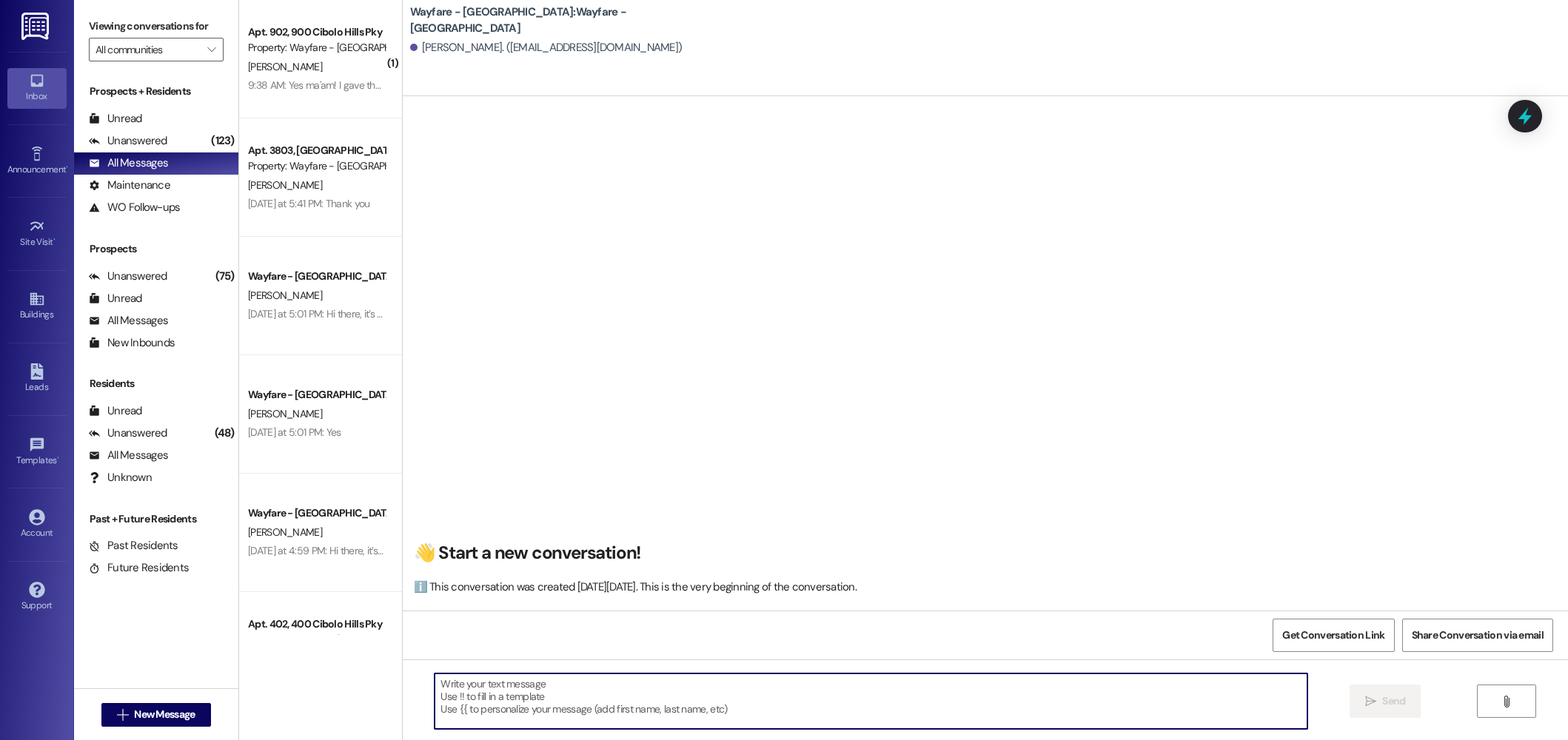
click at [677, 696] on textarea at bounding box center [871, 701] width 873 height 55
click at [725, 705] on textarea at bounding box center [871, 701] width 873 height 55
click at [740, 708] on textarea at bounding box center [871, 701] width 873 height 55
paste textarea "Write your text message Use !! to fill in a template Use {{ to personalize your…"
click at [717, 713] on textarea "Write your text message Use !! to fill in a template Use {{ to personalize your…" at bounding box center [871, 701] width 873 height 55
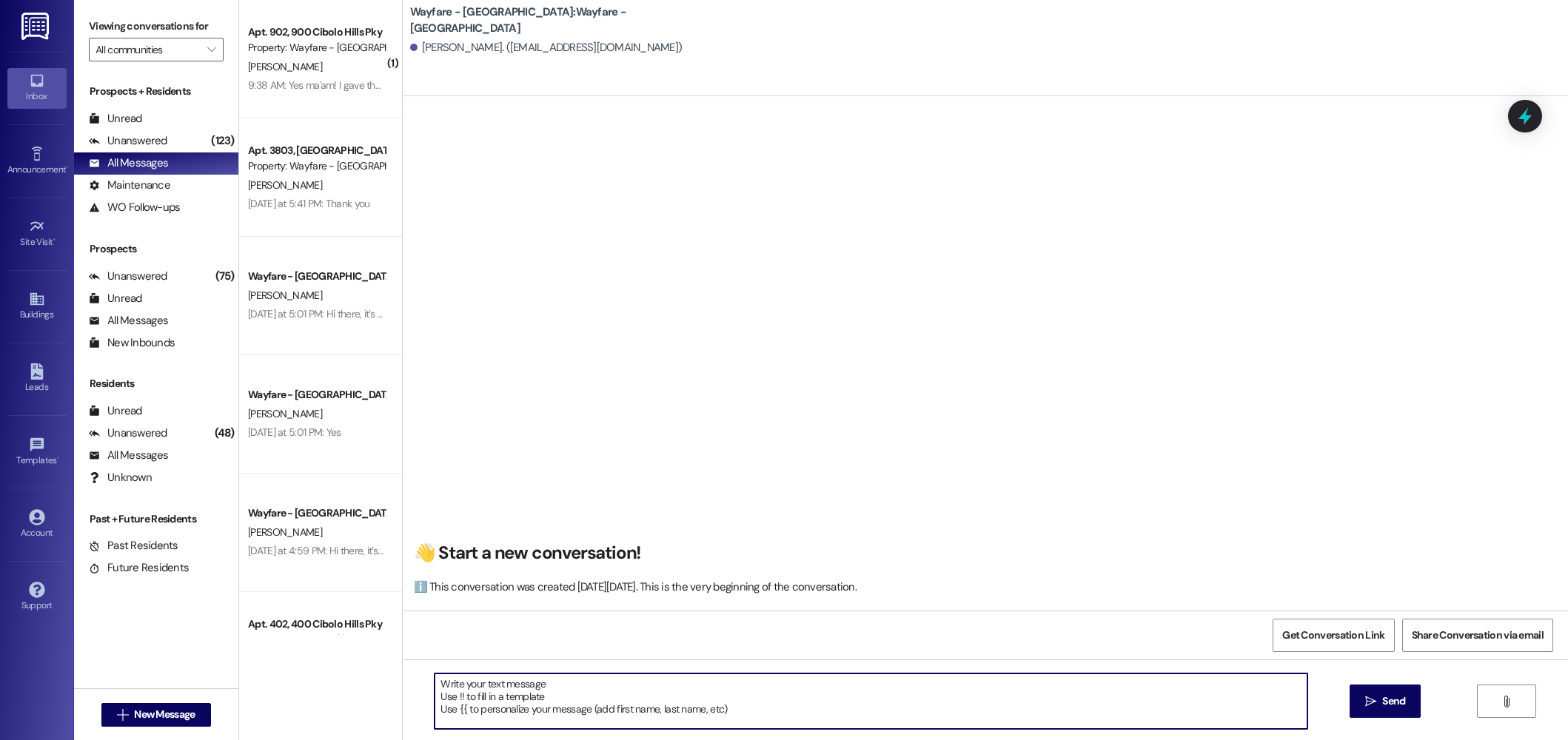
click at [717, 713] on textarea "Write your text message Use !! to fill in a template Use {{ to personalize your…" at bounding box center [871, 701] width 873 height 55
type textarea "Write your text message Use !! to fill in a template"
drag, startPoint x: 717, startPoint y: 713, endPoint x: 388, endPoint y: 661, distance: 333.1
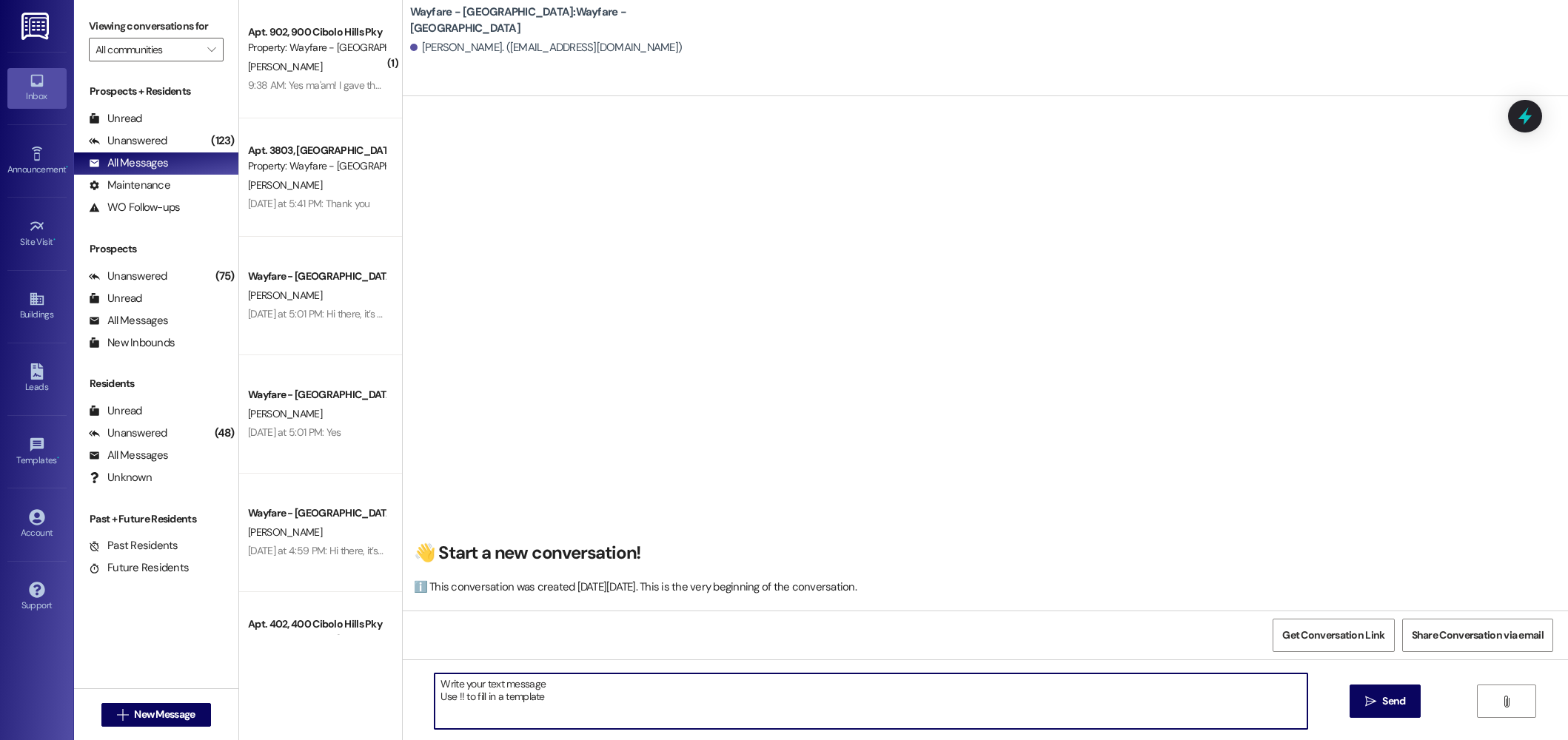
click at [388, 661] on div "( 1 ) Apt. 902, 900 Cibolo Hills Pky Property: Wayfare - Cibolo Hills J. Ivy 9:…" at bounding box center [904, 370] width 1329 height 740
paste textarea "Hi there! My name is ____ and I'm one of the leasing agents here at Wayfare Cib…"
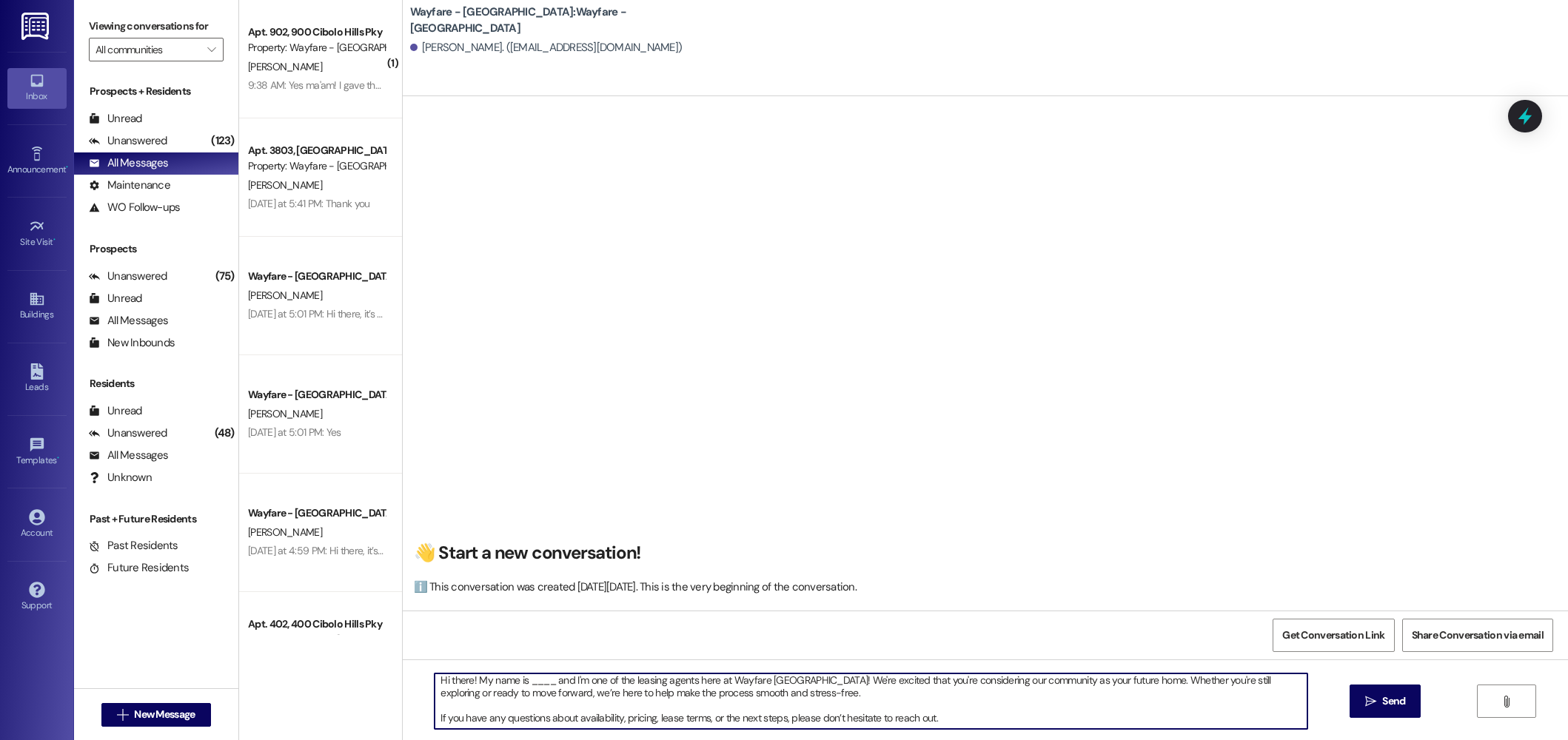
scroll to position [0, 0]
drag, startPoint x: 543, startPoint y: 687, endPoint x: 516, endPoint y: 688, distance: 27.0
click at [516, 688] on textarea "Hi there! My name is ____ and I'm one of the leasing agents here at Wayfare Cib…" at bounding box center [871, 701] width 873 height 55
type textarea "Hi there! My name is Jordan and I'm one of the leasing agents here at Wayfare C…"
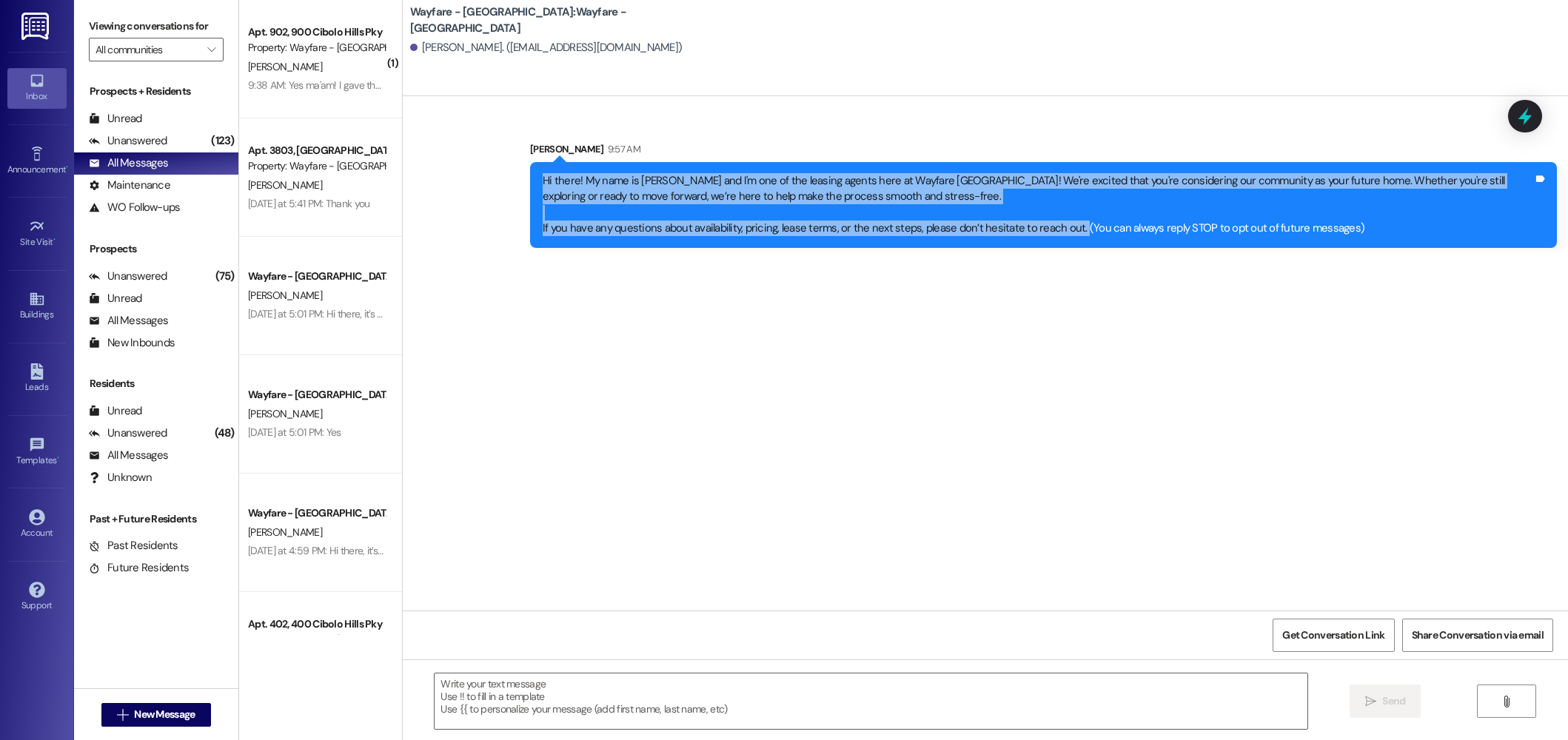
drag, startPoint x: 1062, startPoint y: 230, endPoint x: 531, endPoint y: 186, distance: 532.8
click at [541, 186] on div "Hi there! My name is Jordan and I'm one of the leasing agents here at Wayfare C…" at bounding box center [1038, 205] width 994 height 64
copy div "Hi there! My name is Jordan and I'm one of the leasing agents here at Wayfare C…"
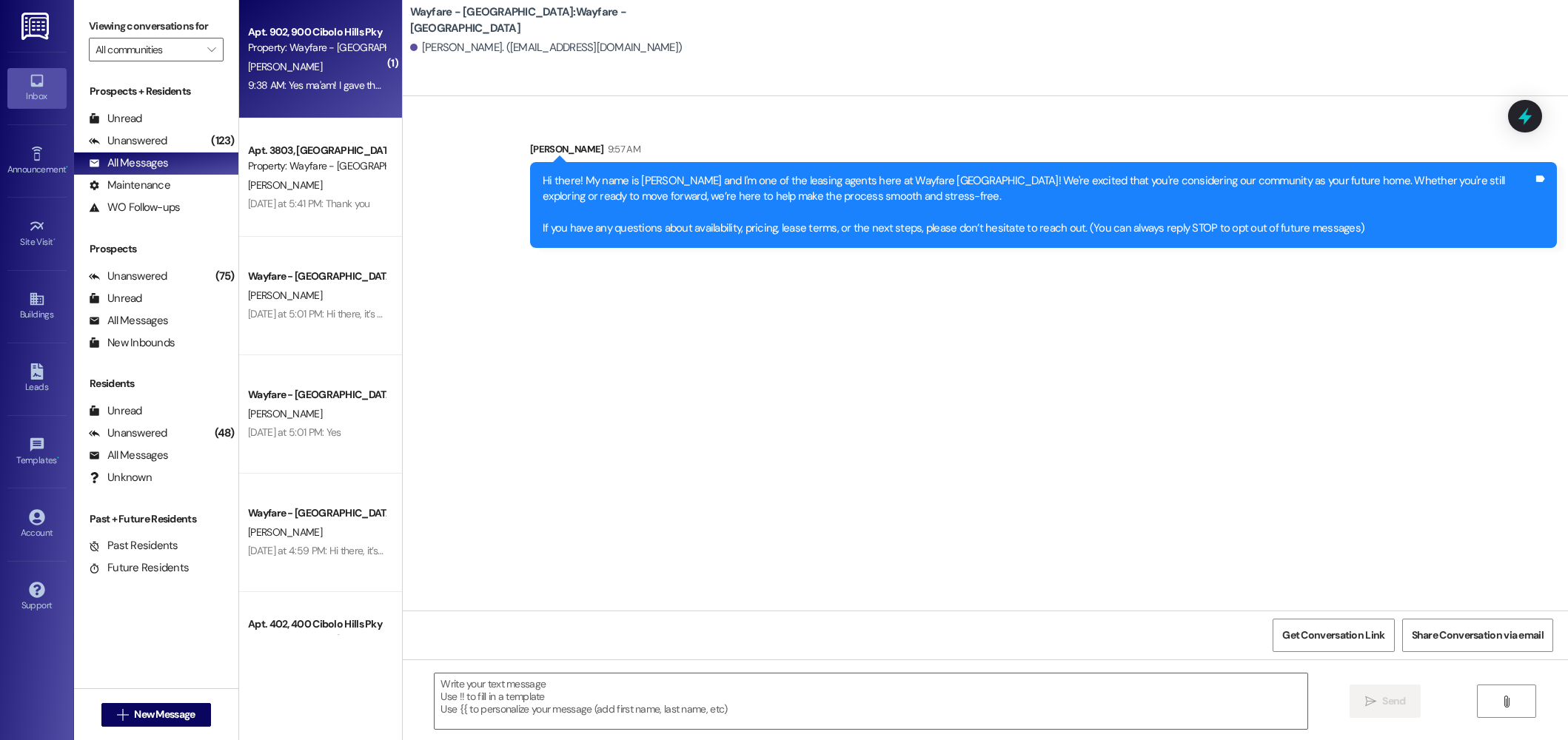
click at [261, 83] on div "9:38 AM: Yes ma'am! I gave the key and garage door opener to the sweet lady wit…" at bounding box center [501, 85] width 507 height 14
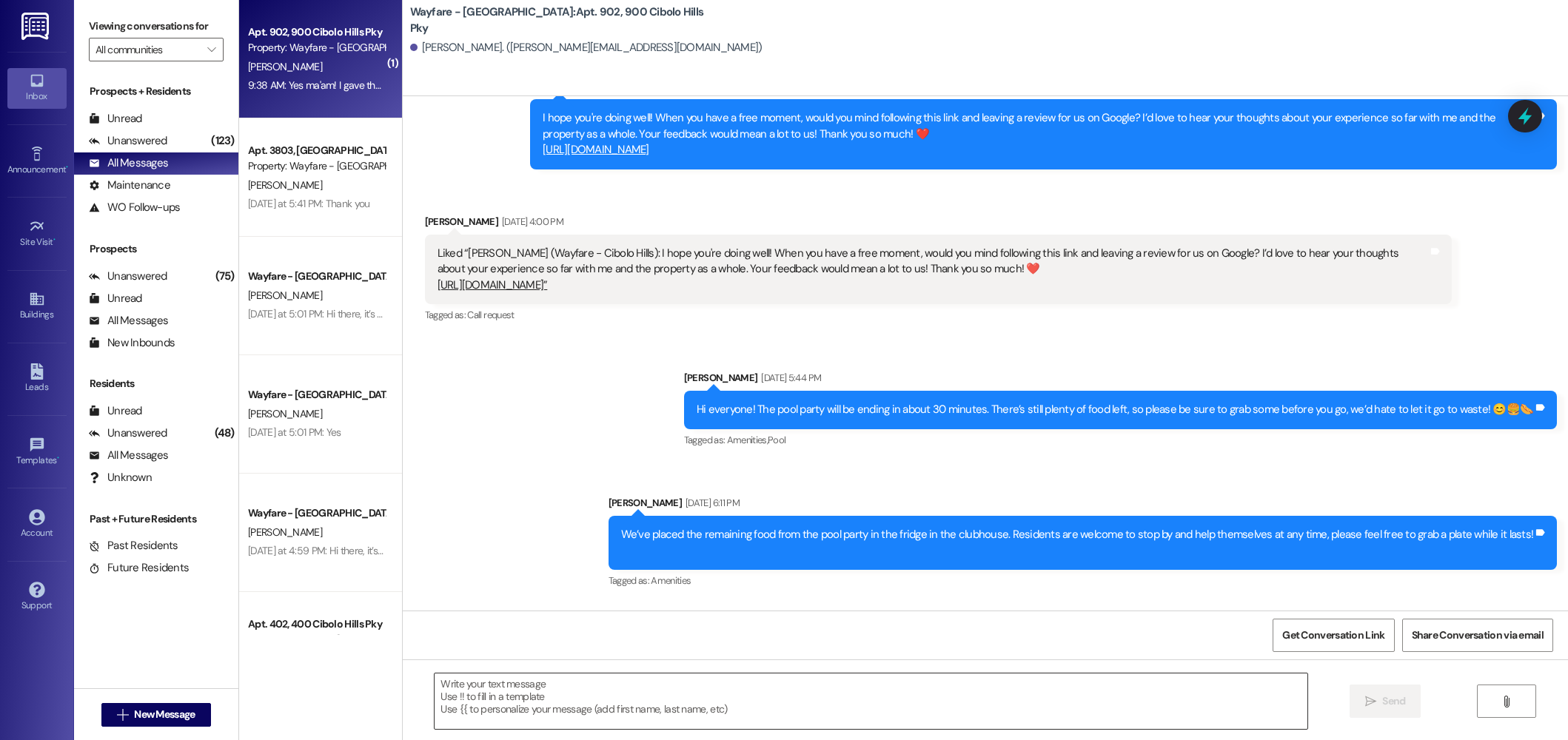
click at [611, 704] on textarea at bounding box center [871, 701] width 873 height 55
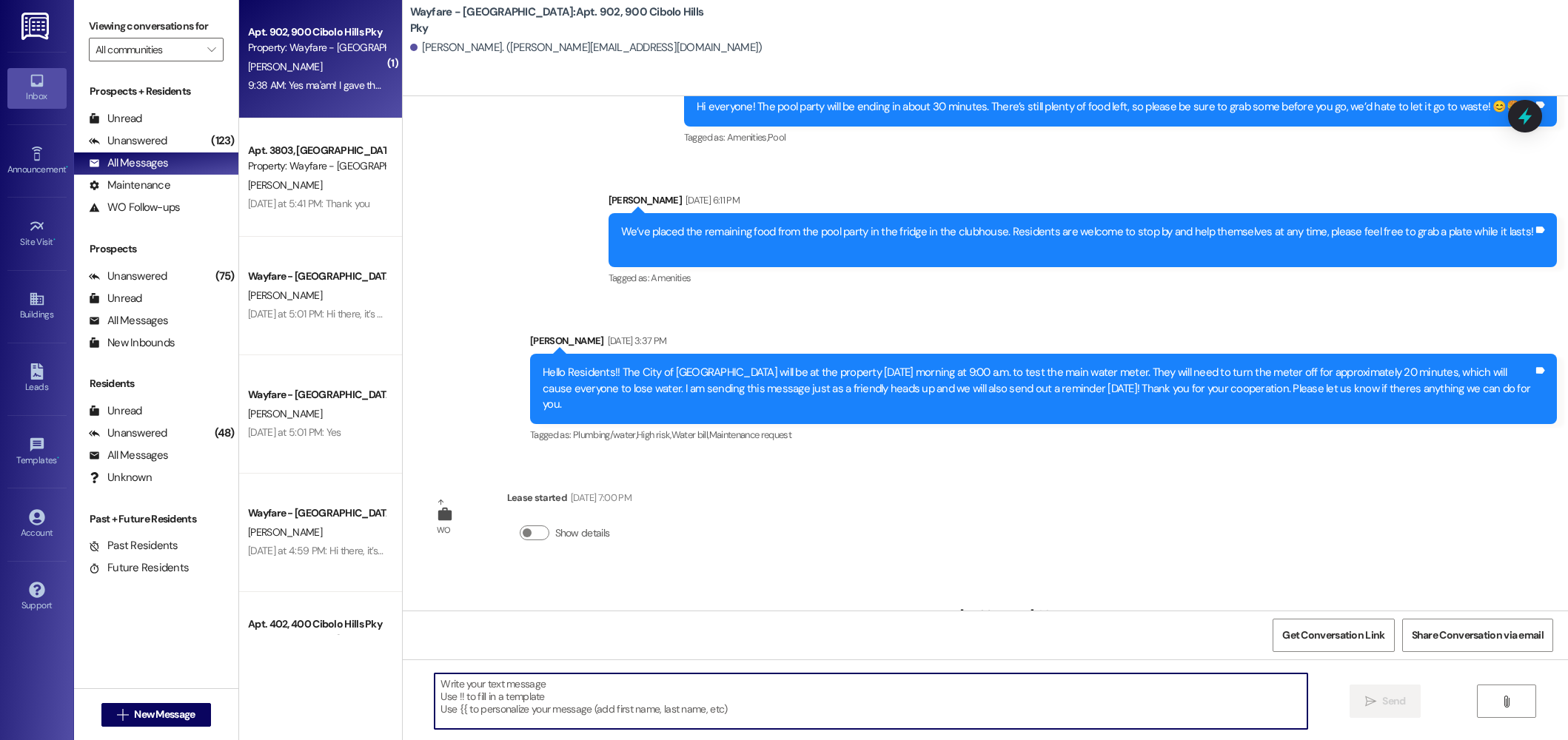
scroll to position [3645, 0]
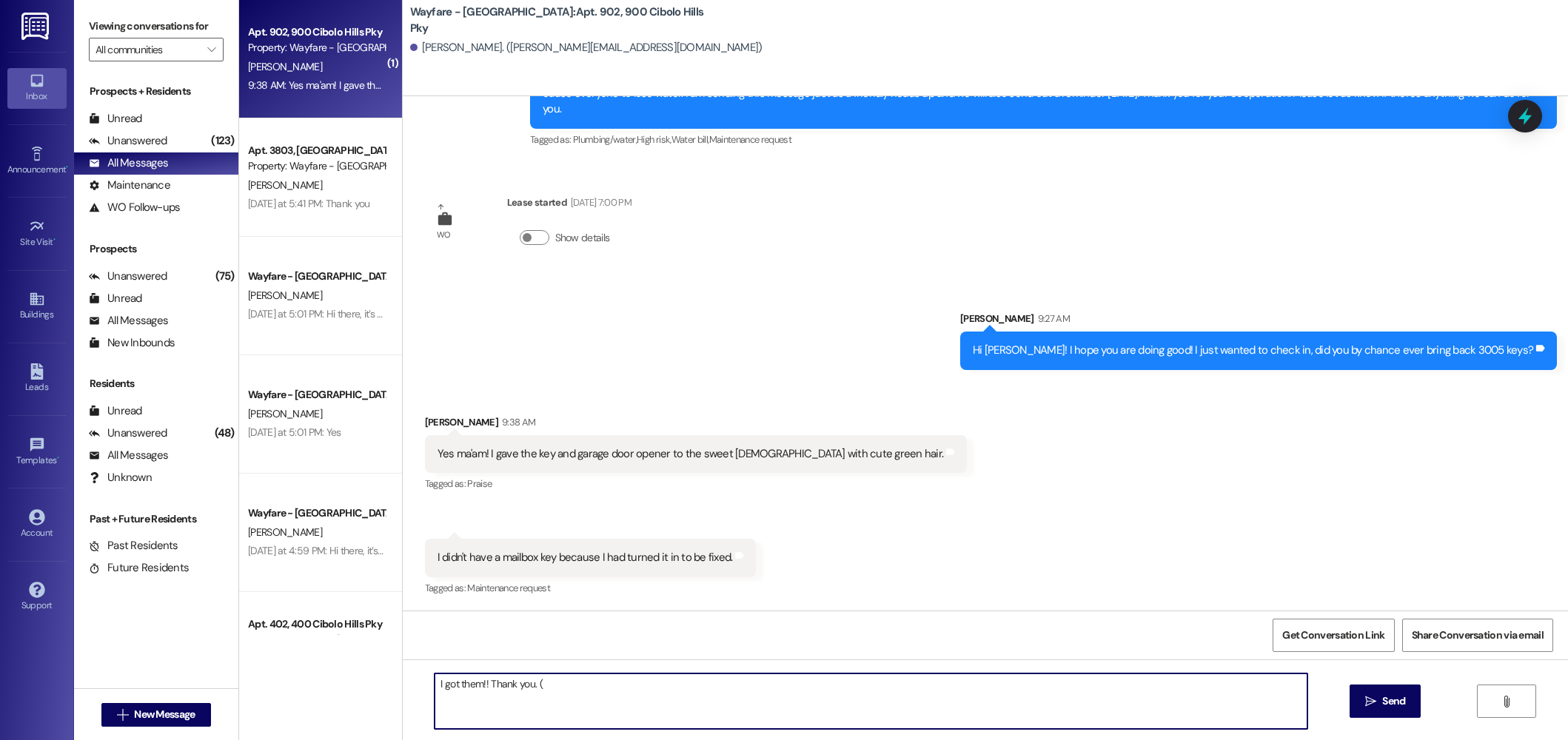
type textarea "I got them!! Thank you. (:"
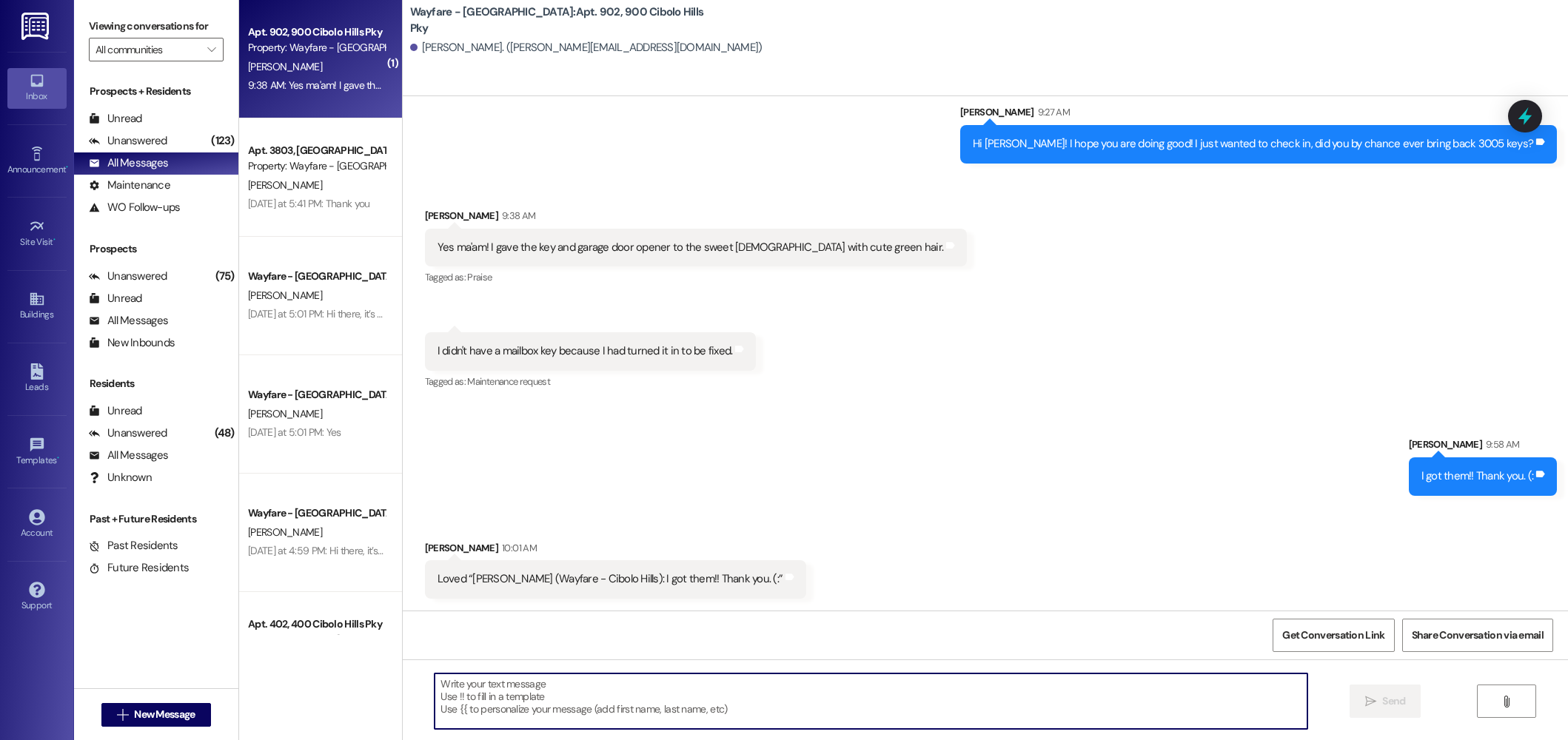
scroll to position [3852, 0]
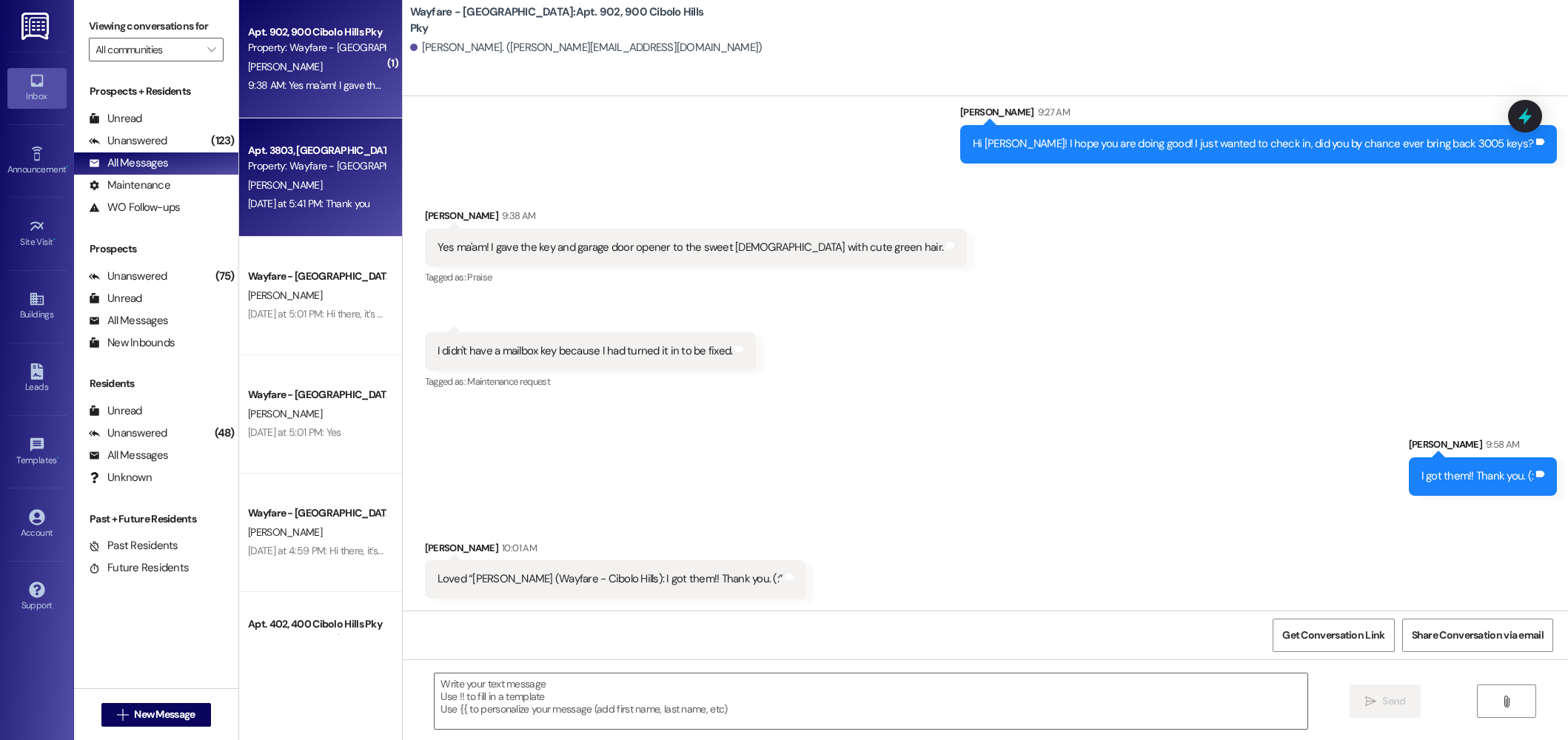
click at [305, 145] on div "Apt. 3803, [GEOGRAPHIC_DATA]" at bounding box center [316, 150] width 137 height 15
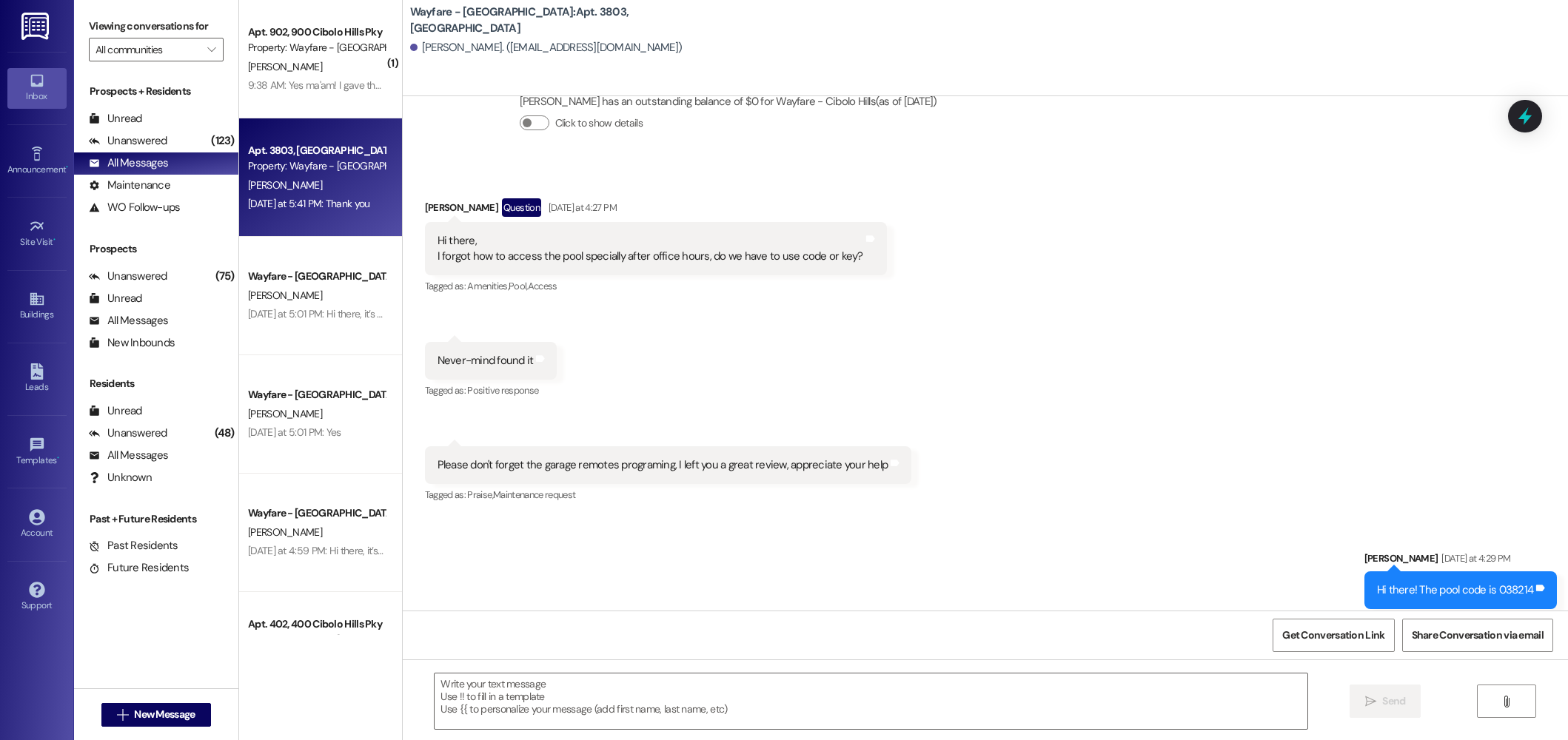
scroll to position [5828, 0]
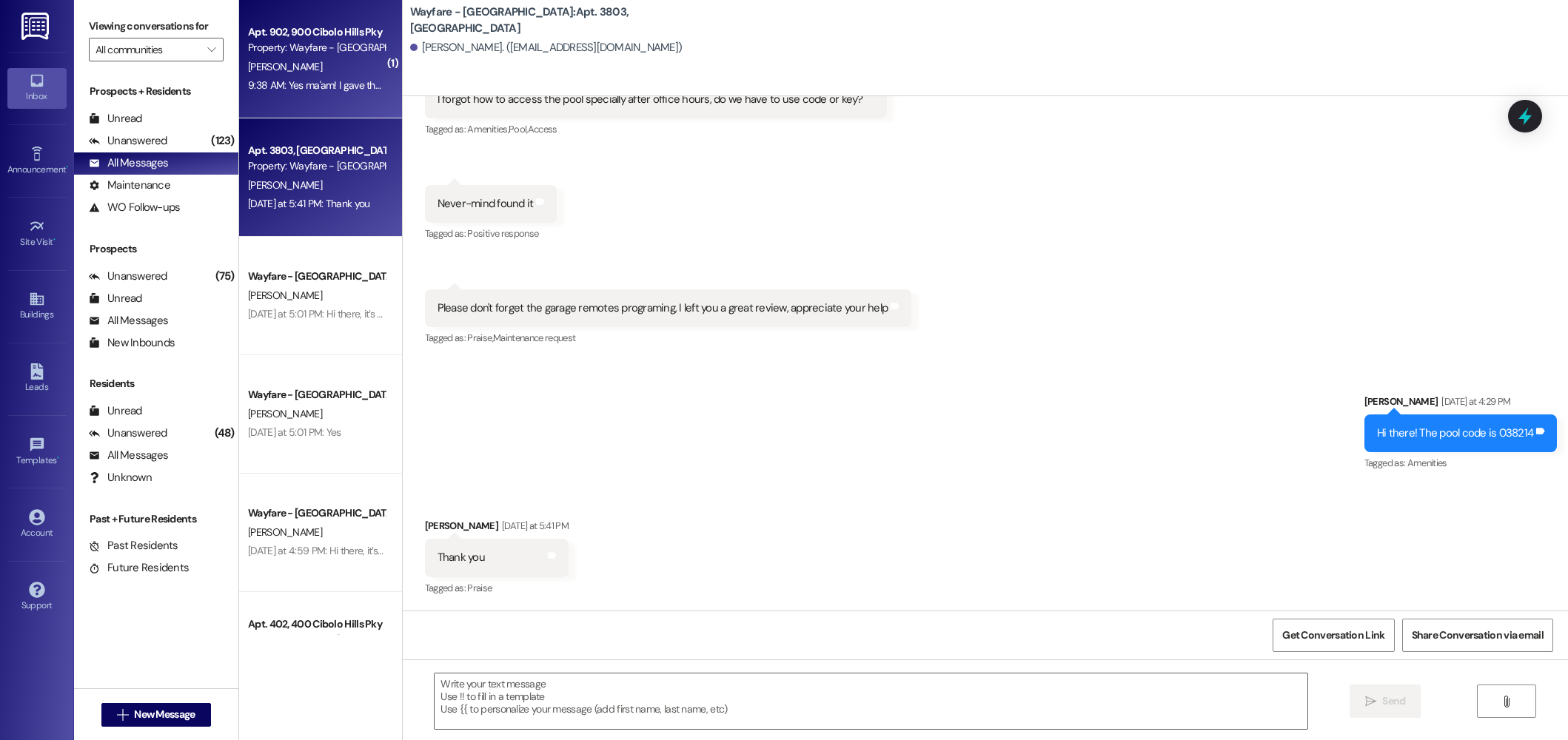
click at [268, 76] on div "9:38 AM: Yes ma'am! I gave the key and garage door opener to the sweet lady wit…" at bounding box center [316, 86] width 140 height 19
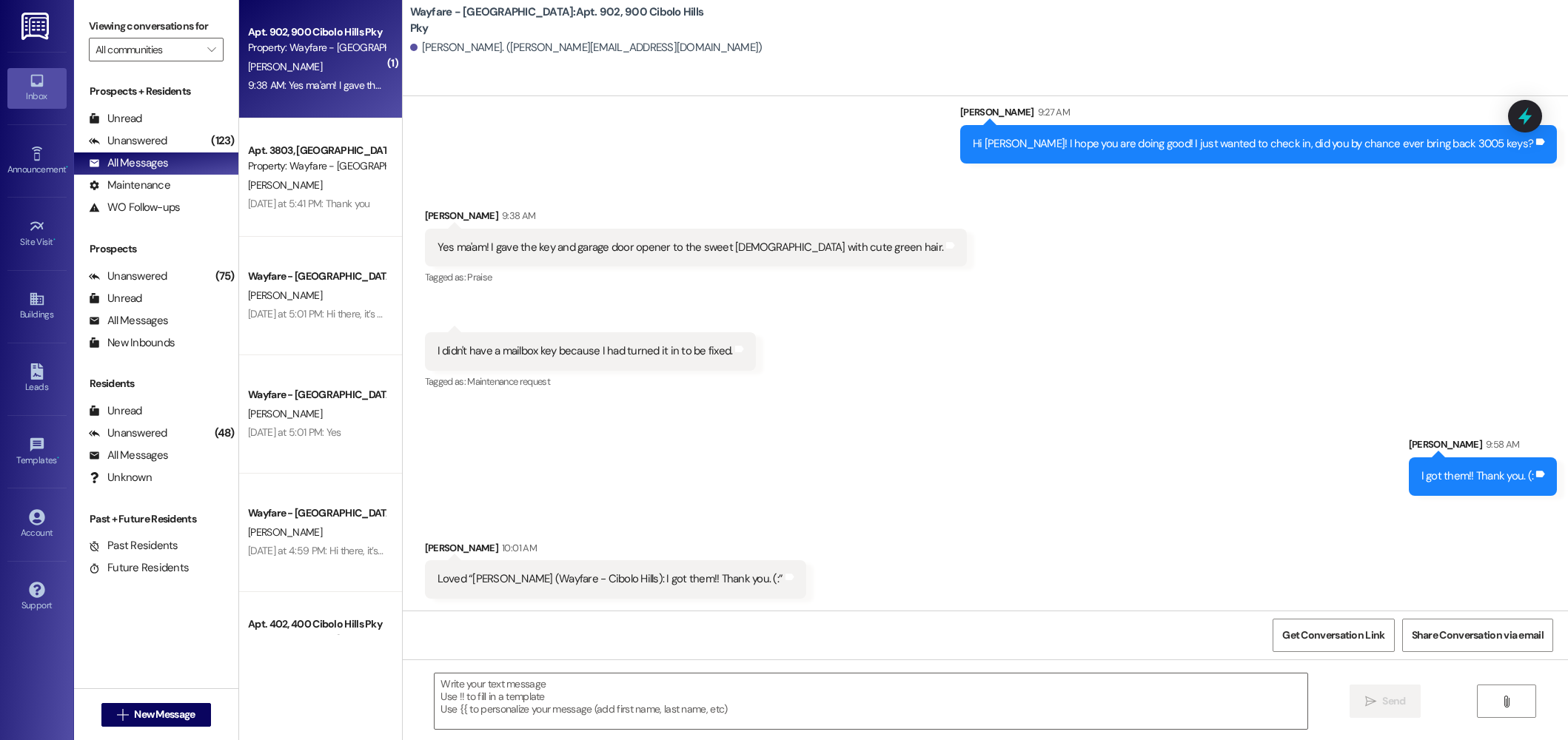
scroll to position [3852, 0]
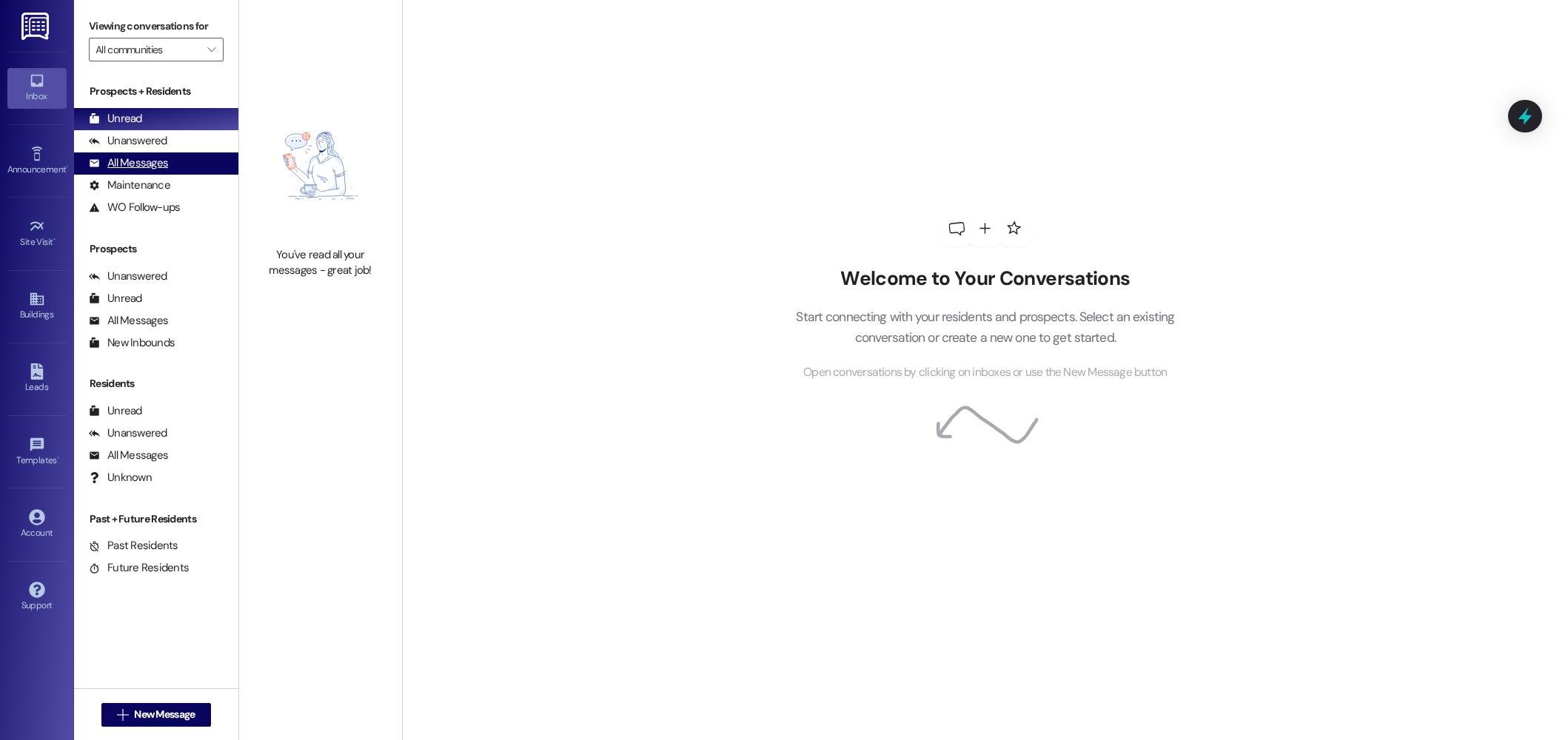
click at [137, 167] on div "All Messages" at bounding box center [128, 163] width 79 height 15
click at [95, 157] on div "All Messages" at bounding box center [128, 163] width 79 height 15
